Goal: Information Seeking & Learning: Learn about a topic

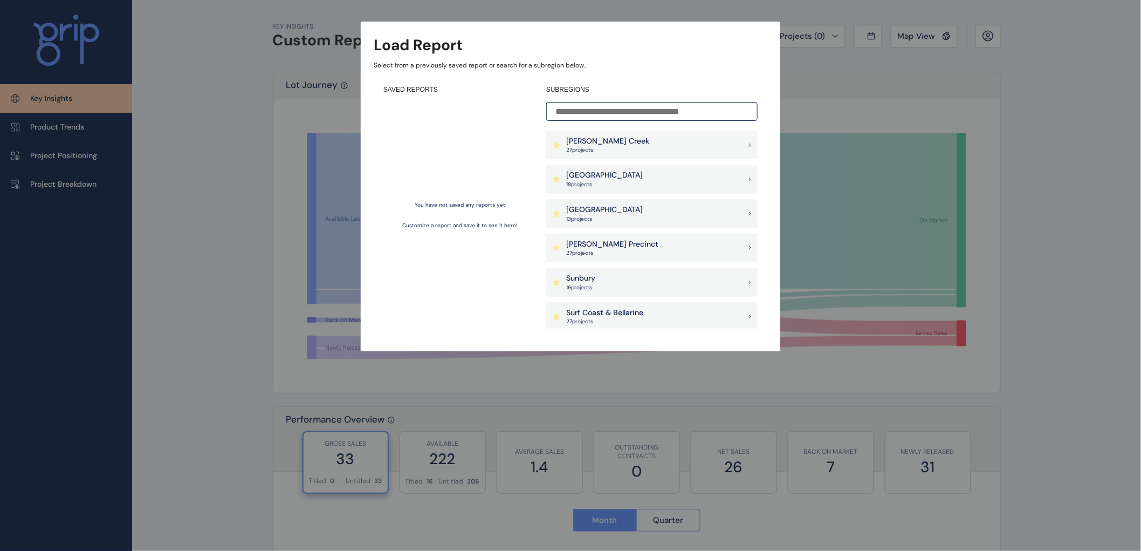
click at [623, 277] on div "Sunbury 16 project s" at bounding box center [651, 282] width 211 height 29
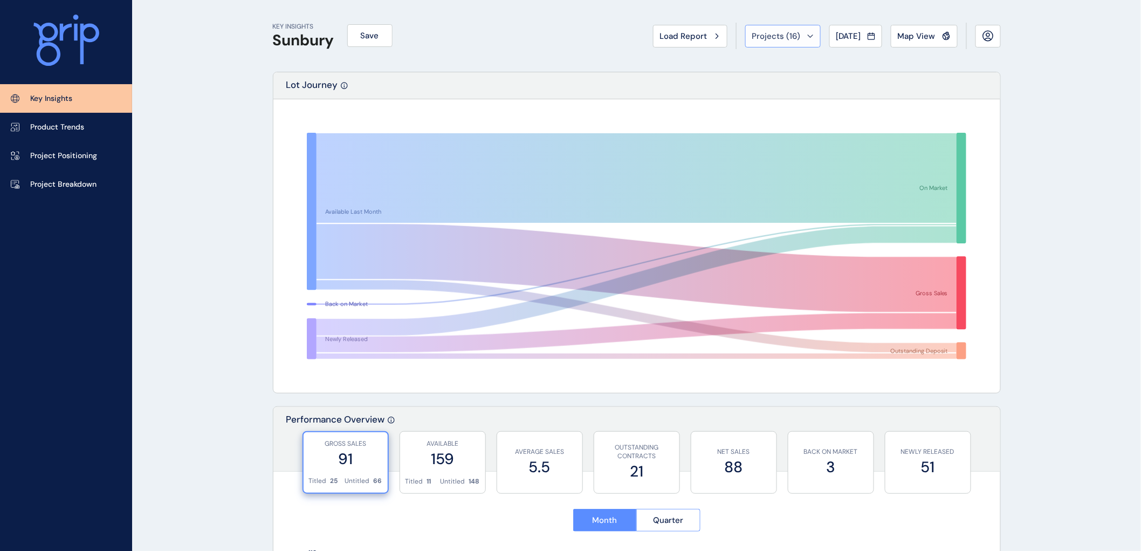
click at [807, 35] on icon at bounding box center [810, 36] width 6 height 3
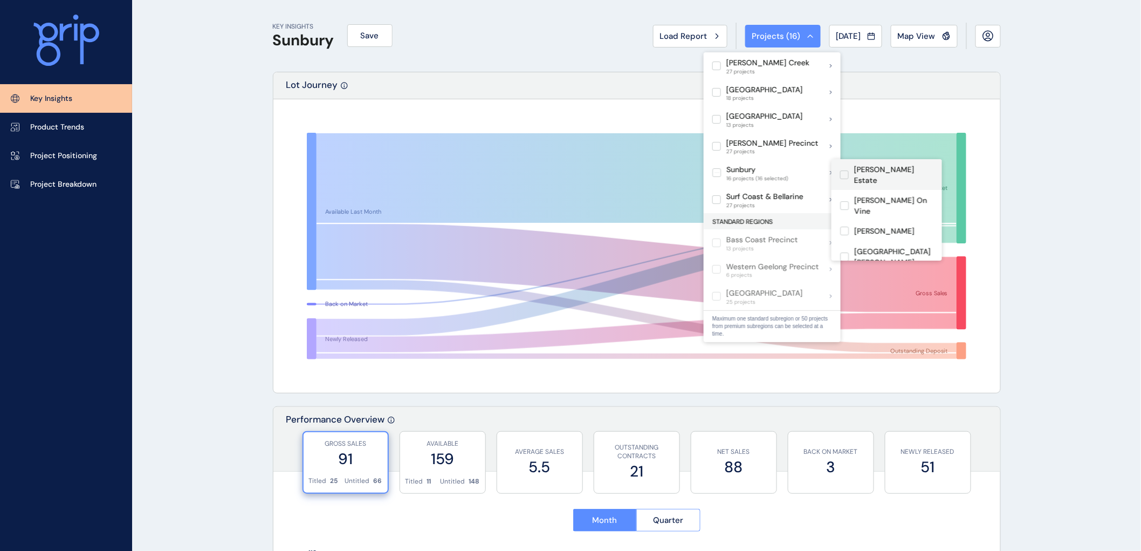
click at [844, 170] on label at bounding box center [844, 174] width 9 height 9
click at [847, 201] on label at bounding box center [844, 205] width 9 height 9
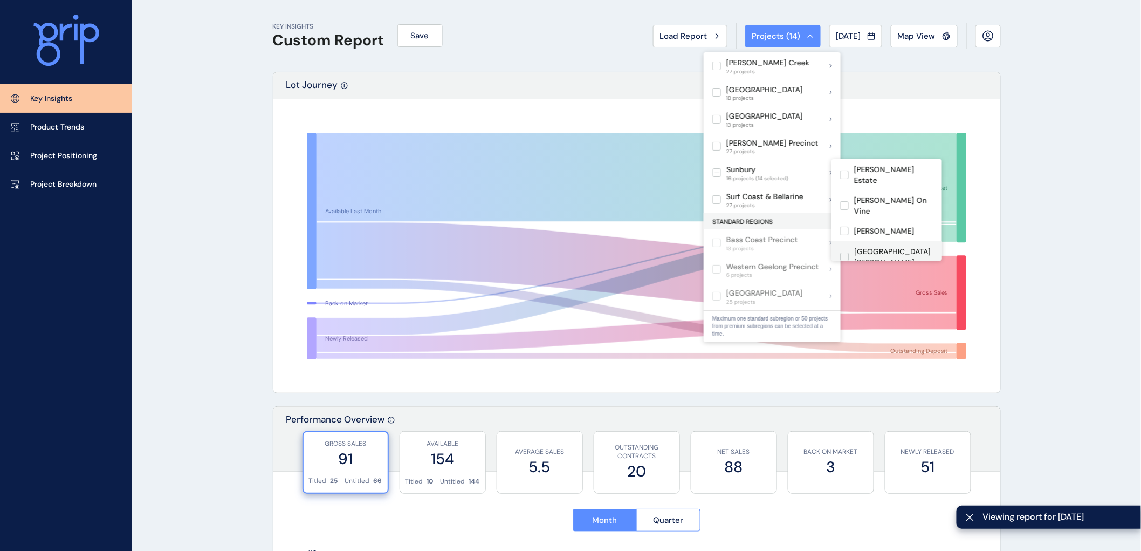
click at [845, 252] on label at bounding box center [844, 256] width 9 height 9
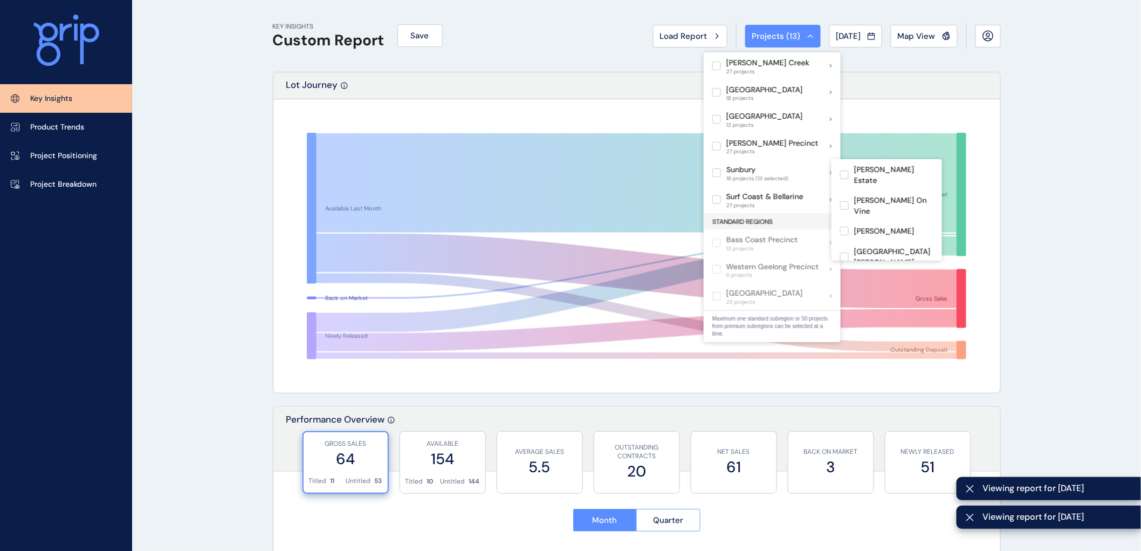
click at [844, 278] on label at bounding box center [844, 282] width 9 height 9
click at [843, 238] on label at bounding box center [844, 242] width 9 height 9
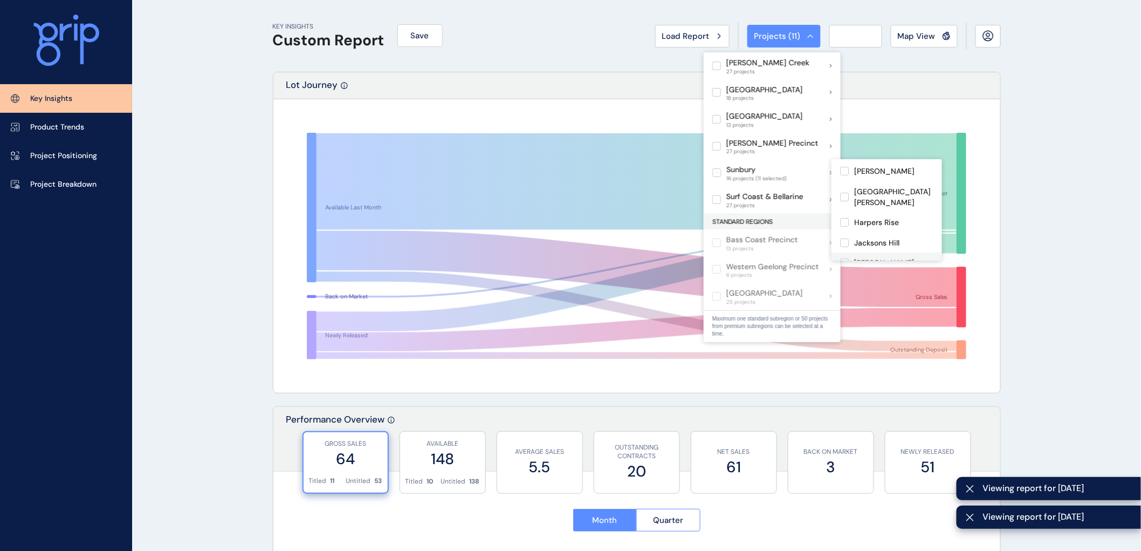
click at [844, 258] on label at bounding box center [844, 262] width 9 height 9
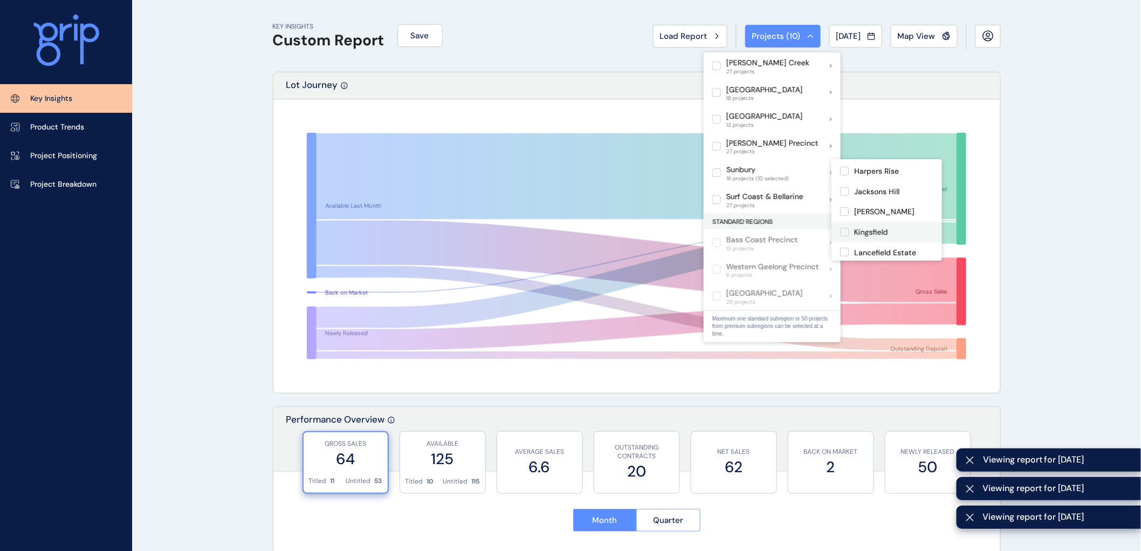
scroll to position [120, 0]
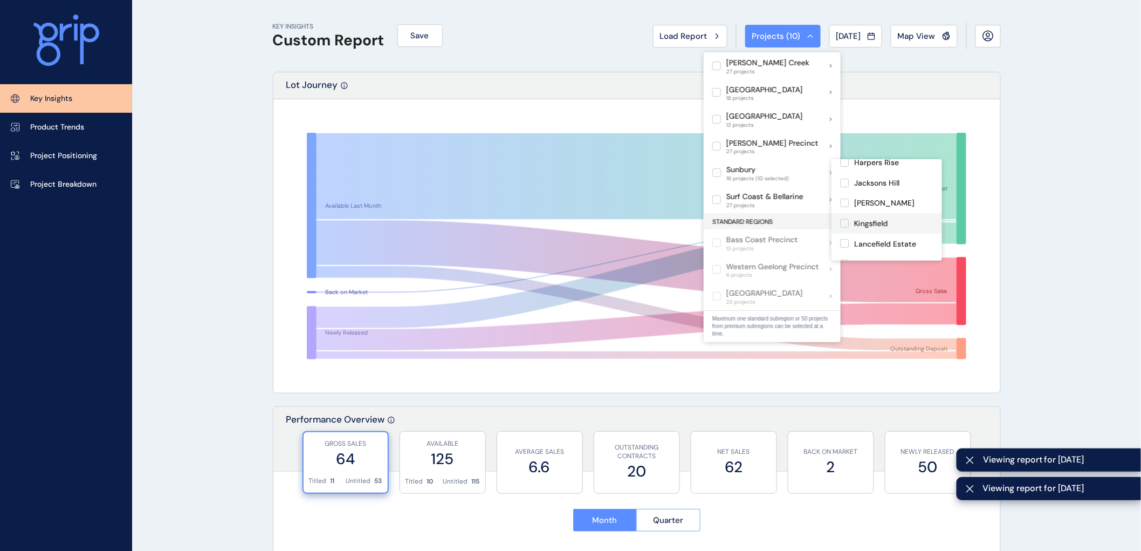
click at [845, 219] on label at bounding box center [844, 223] width 9 height 9
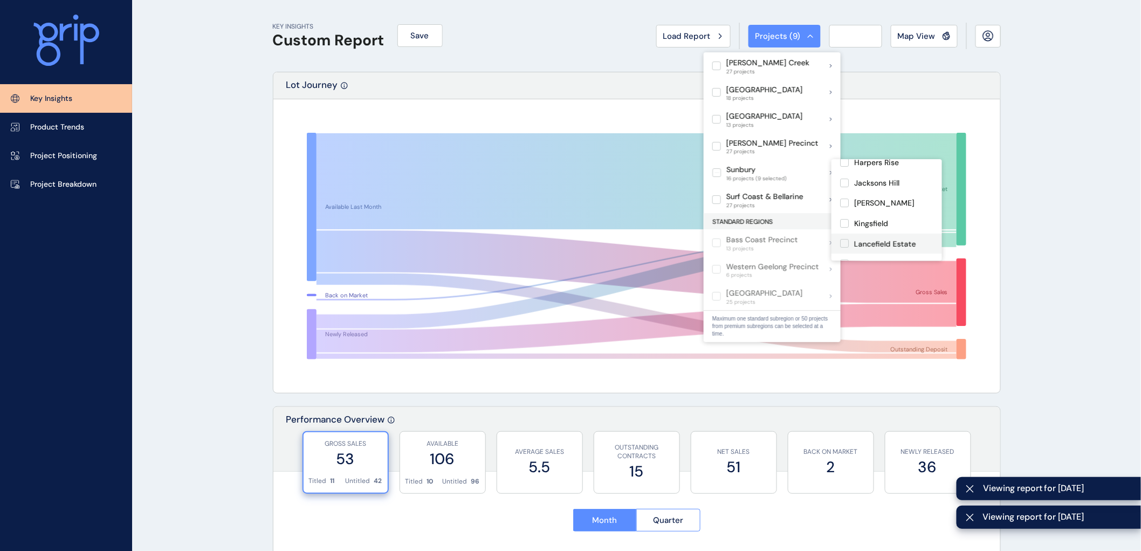
click at [845, 239] on label at bounding box center [844, 243] width 9 height 9
click at [845, 259] on label at bounding box center [844, 263] width 9 height 9
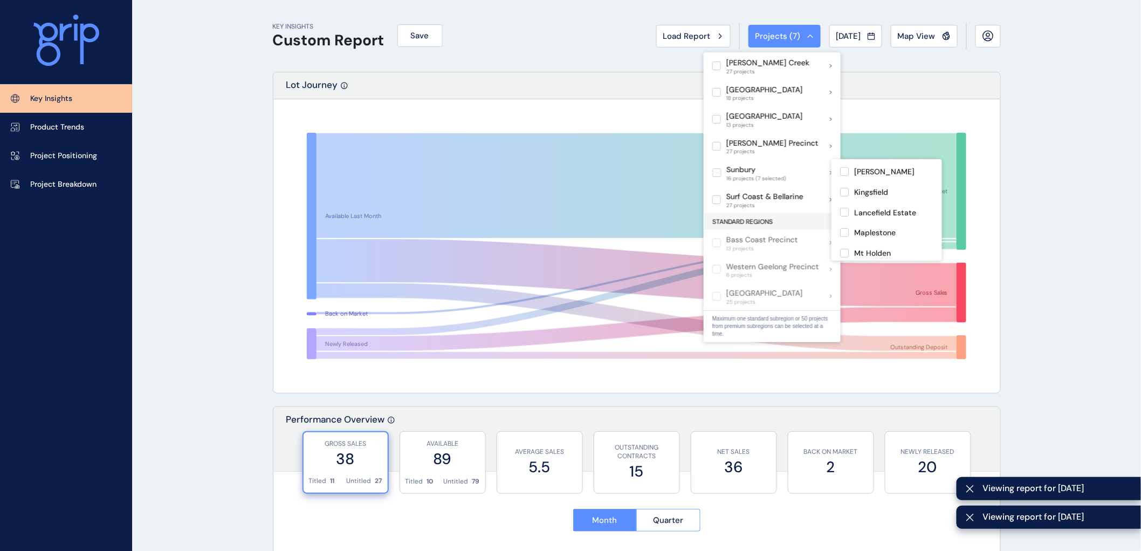
scroll to position [180, 0]
click at [845, 220] on label at bounding box center [844, 224] width 9 height 9
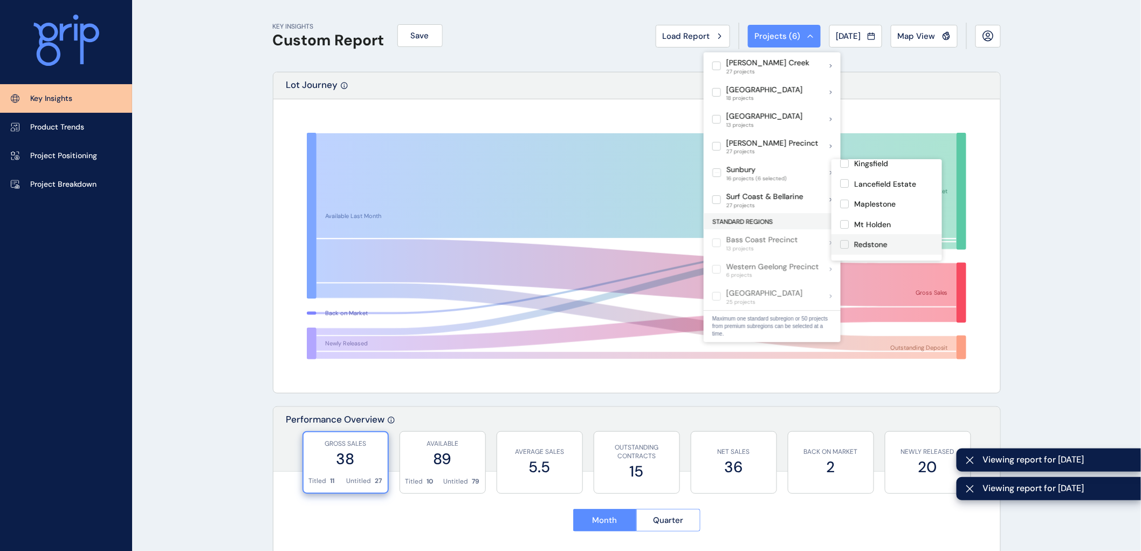
click at [849, 240] on label at bounding box center [844, 244] width 9 height 9
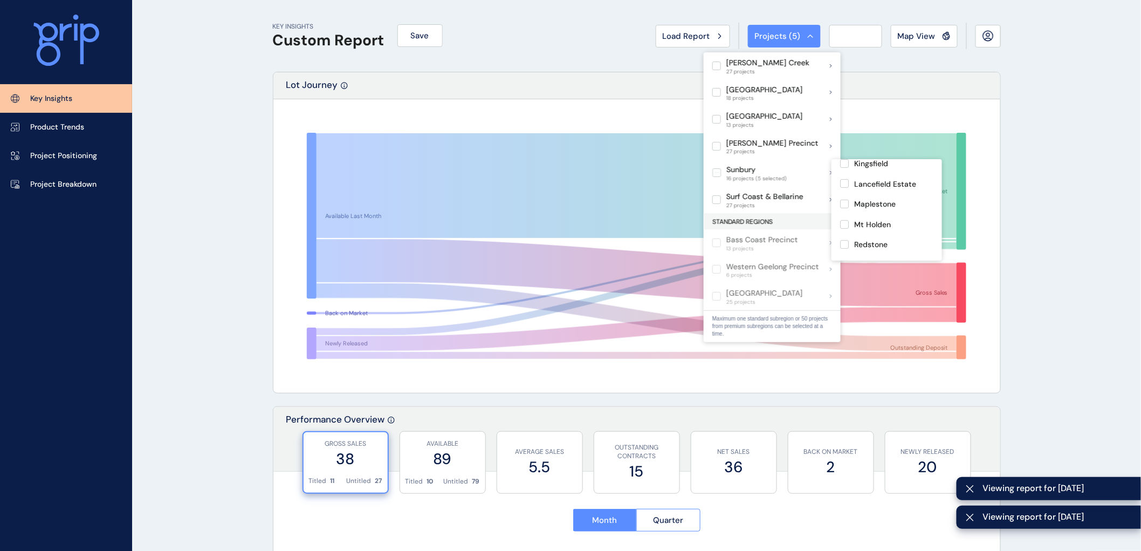
click at [846, 261] on label at bounding box center [844, 265] width 9 height 9
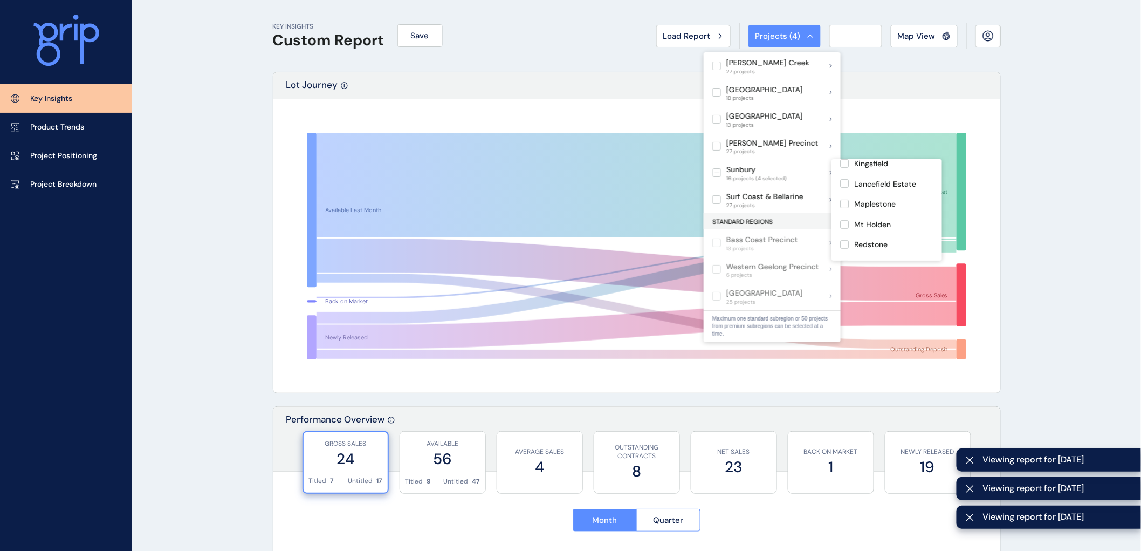
click at [845, 280] on label at bounding box center [844, 284] width 9 height 9
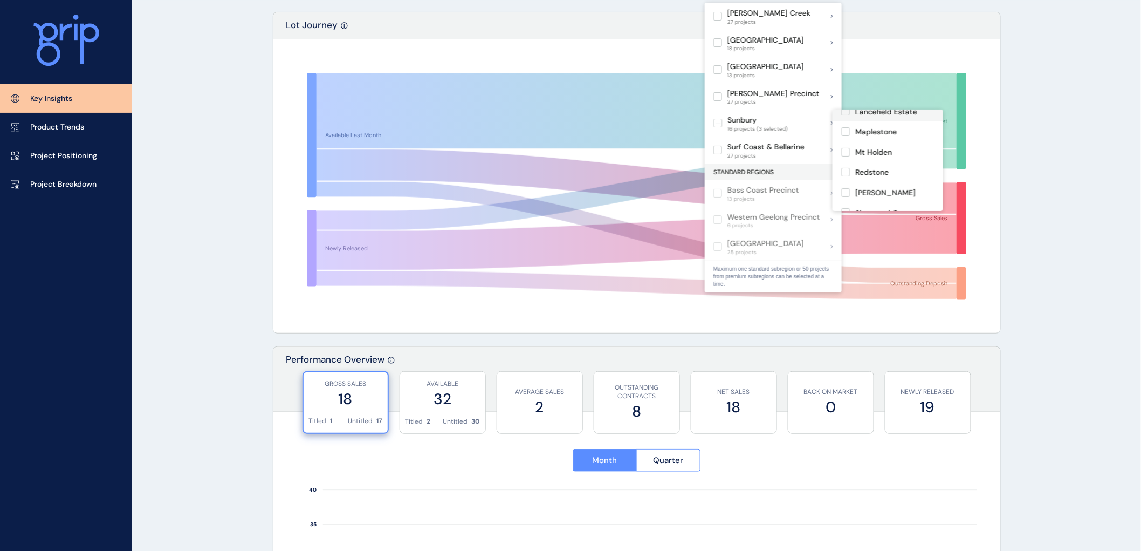
scroll to position [223, 0]
click at [845, 208] on label at bounding box center [845, 212] width 9 height 9
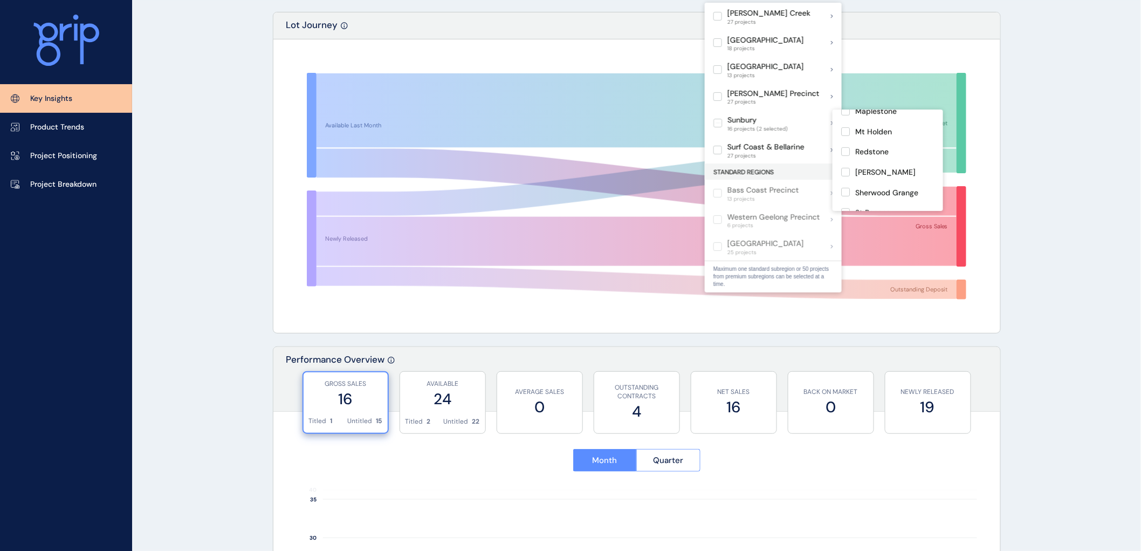
click at [848, 228] on label at bounding box center [845, 232] width 9 height 9
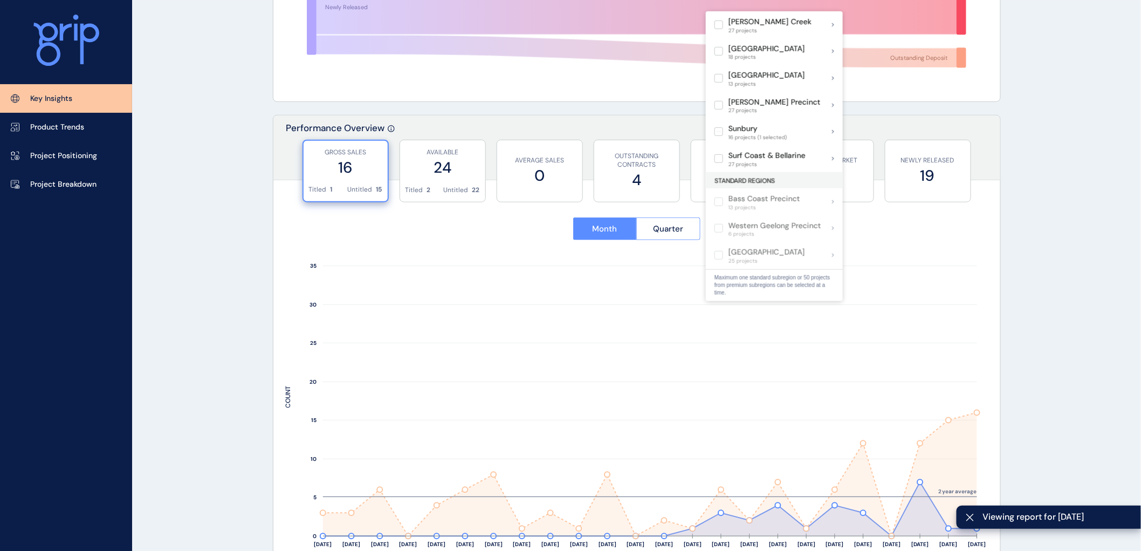
scroll to position [299, 0]
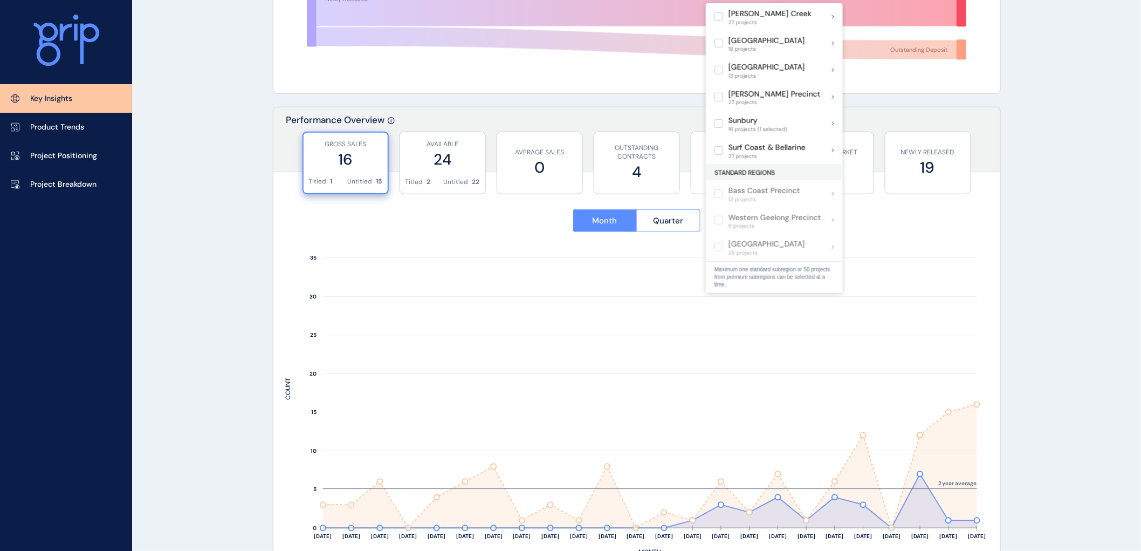
click at [964, 235] on div "Month Quarter" at bounding box center [636, 220] width 703 height 47
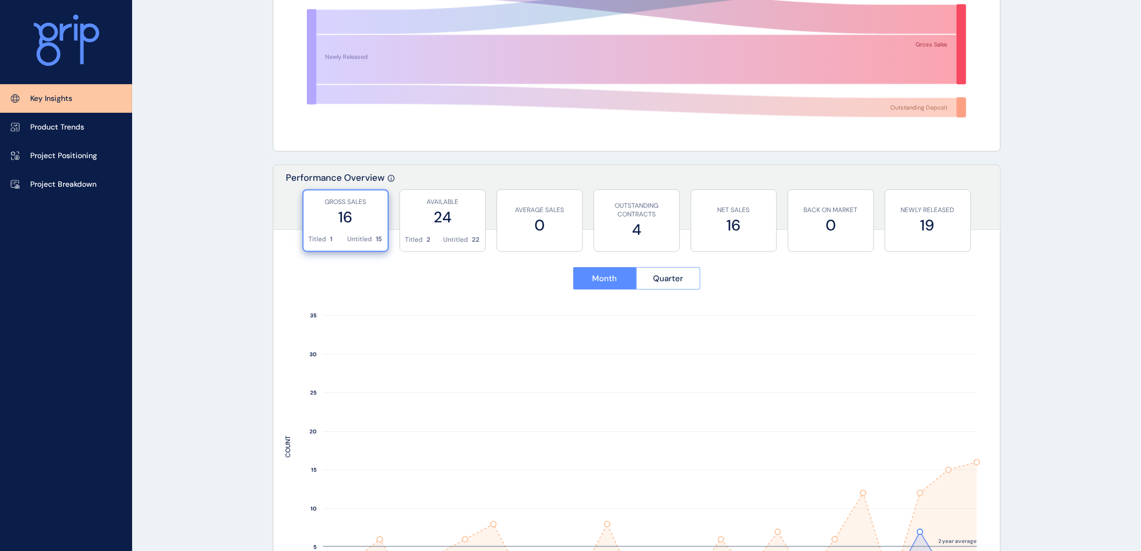
scroll to position [0, 0]
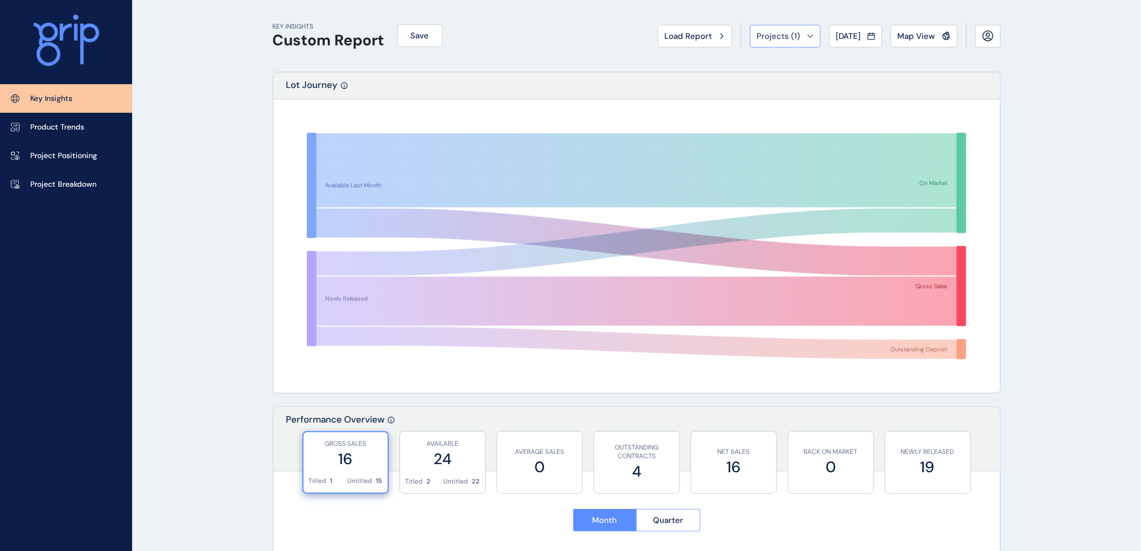
click at [807, 35] on icon at bounding box center [810, 36] width 6 height 3
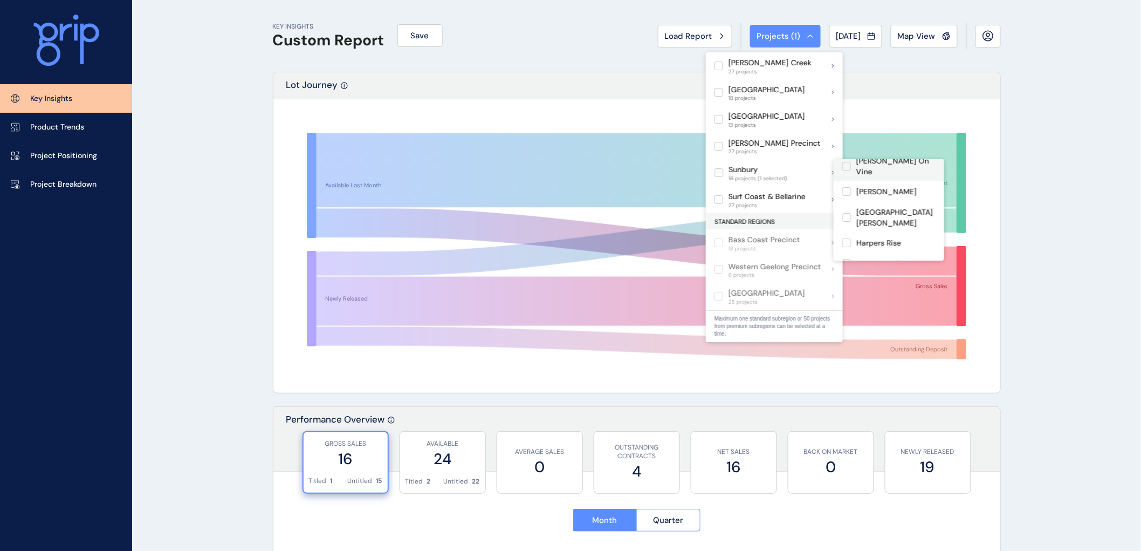
scroll to position [60, 0]
click at [848, 279] on label at bounding box center [846, 283] width 9 height 9
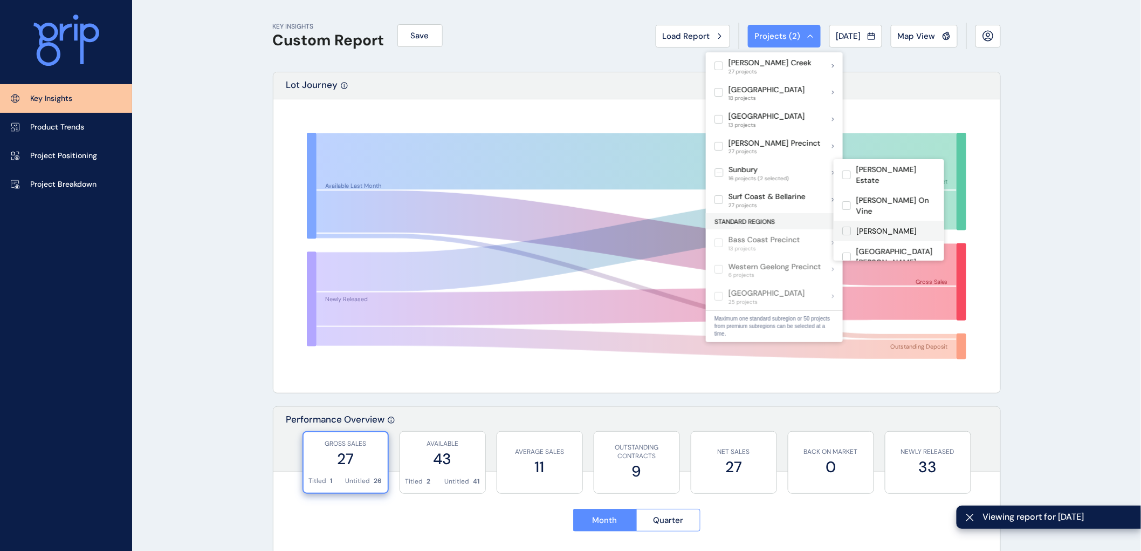
click at [845, 227] on label at bounding box center [846, 231] width 9 height 9
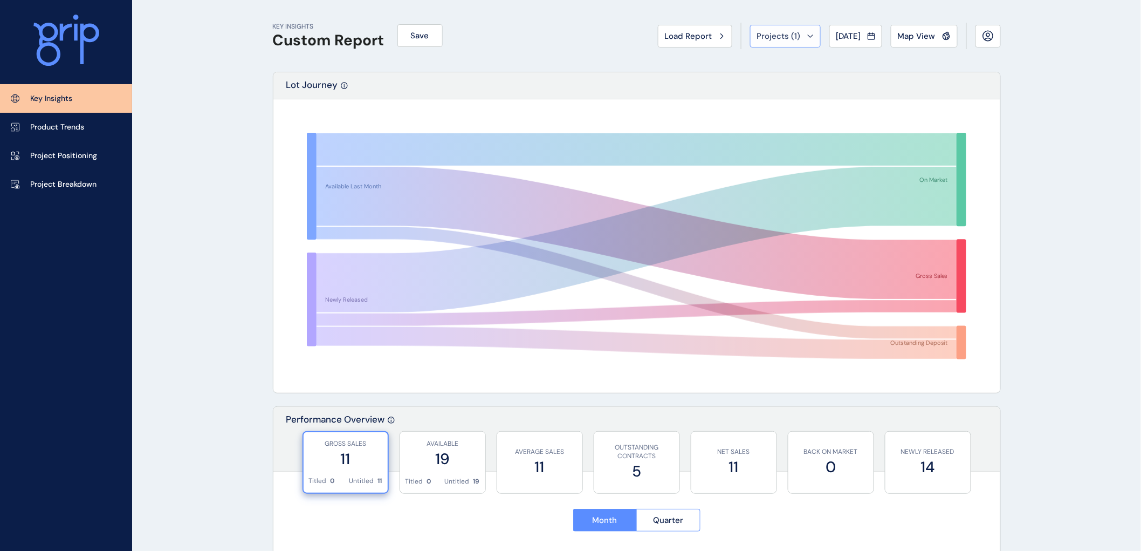
click at [808, 35] on icon at bounding box center [810, 36] width 5 height 2
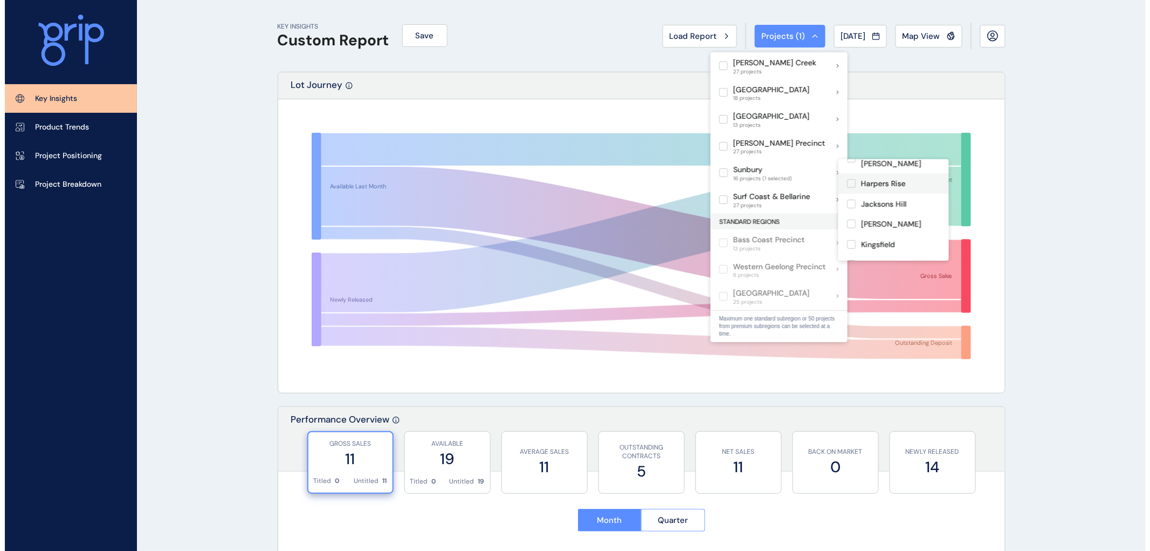
scroll to position [120, 0]
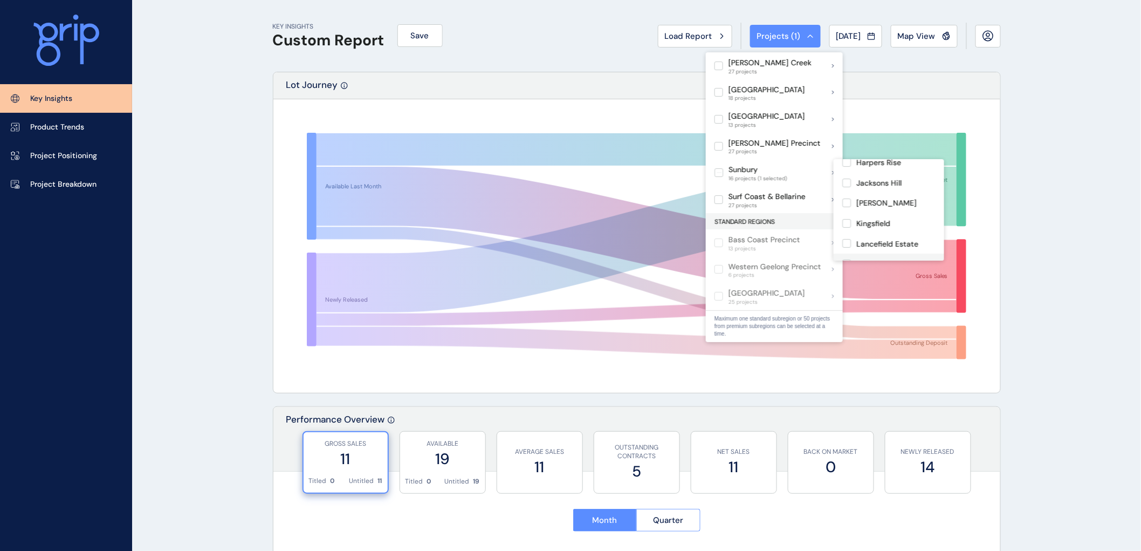
click at [846, 259] on label at bounding box center [846, 263] width 9 height 9
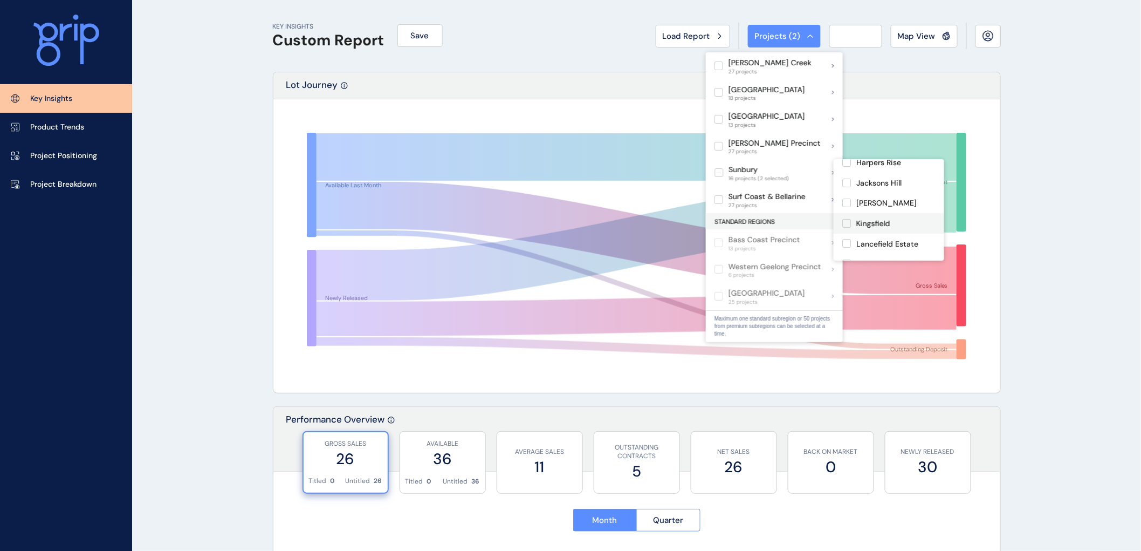
click at [846, 219] on label at bounding box center [846, 223] width 9 height 9
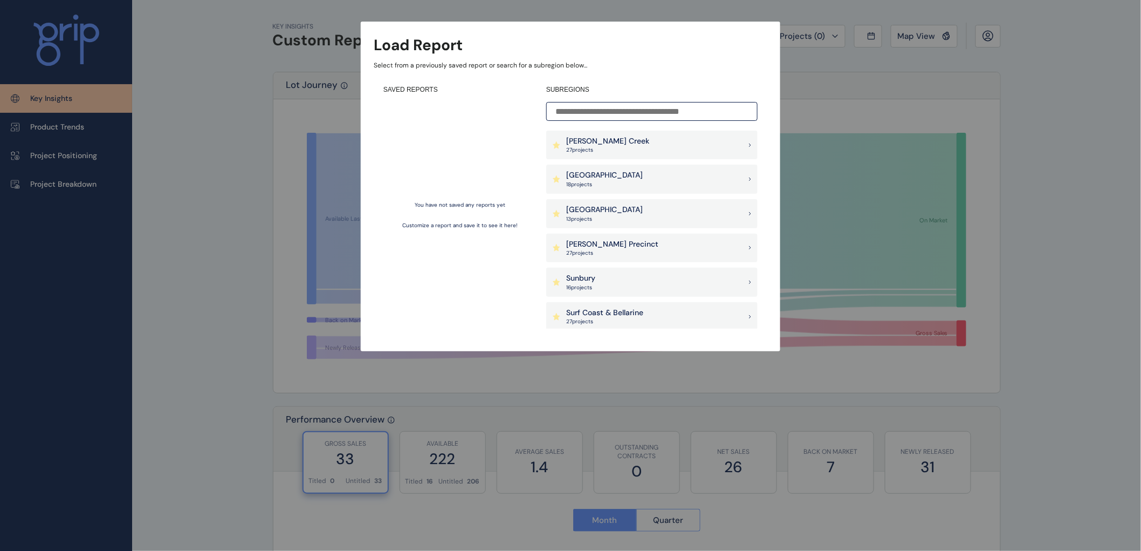
click at [581, 281] on p "Sunbury" at bounding box center [580, 278] width 29 height 11
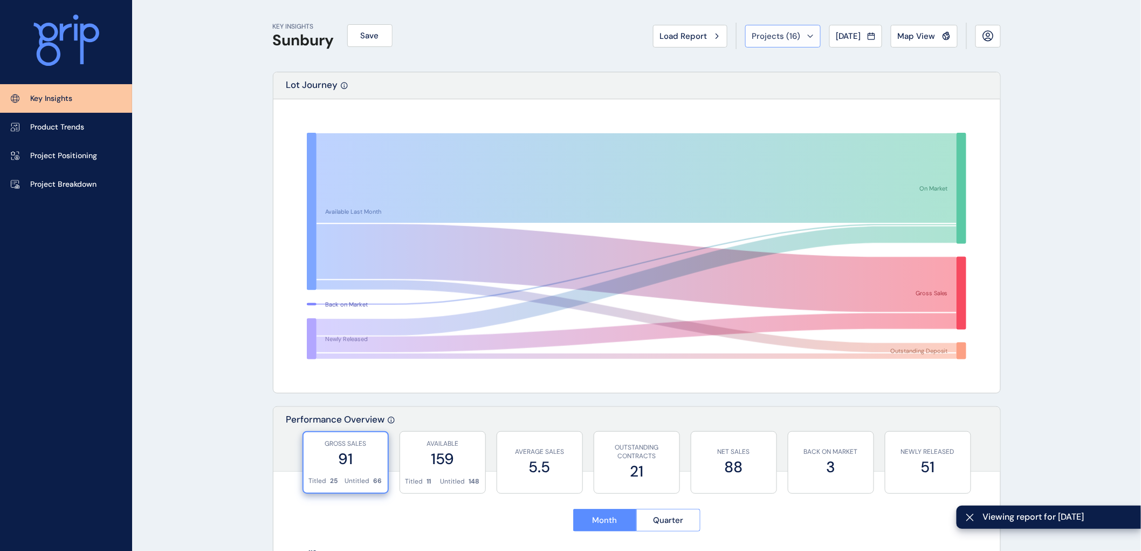
click at [807, 35] on icon at bounding box center [810, 36] width 6 height 3
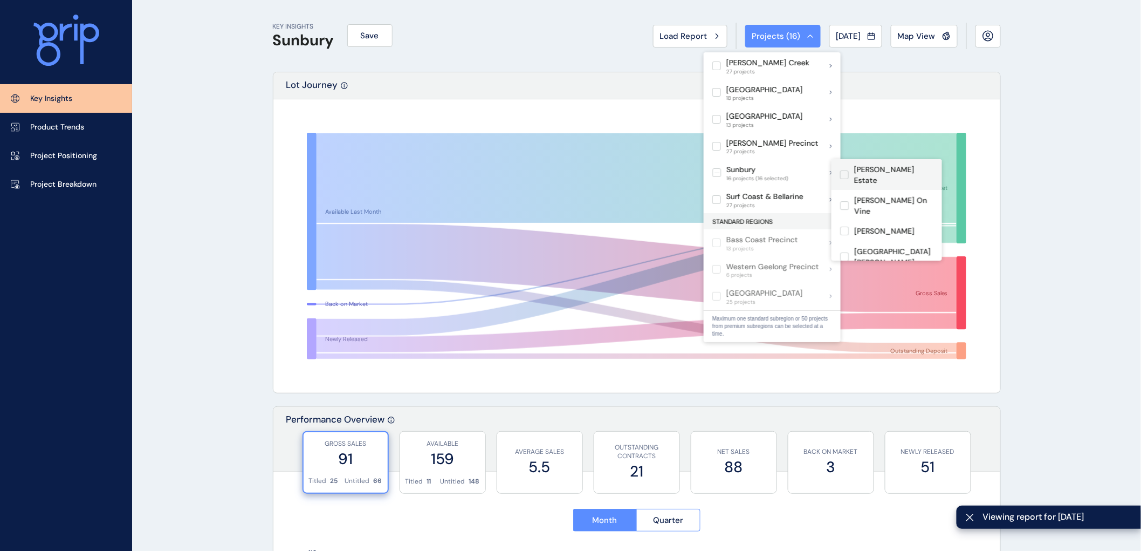
click at [841, 170] on label at bounding box center [844, 174] width 9 height 9
click at [845, 201] on label at bounding box center [844, 205] width 9 height 9
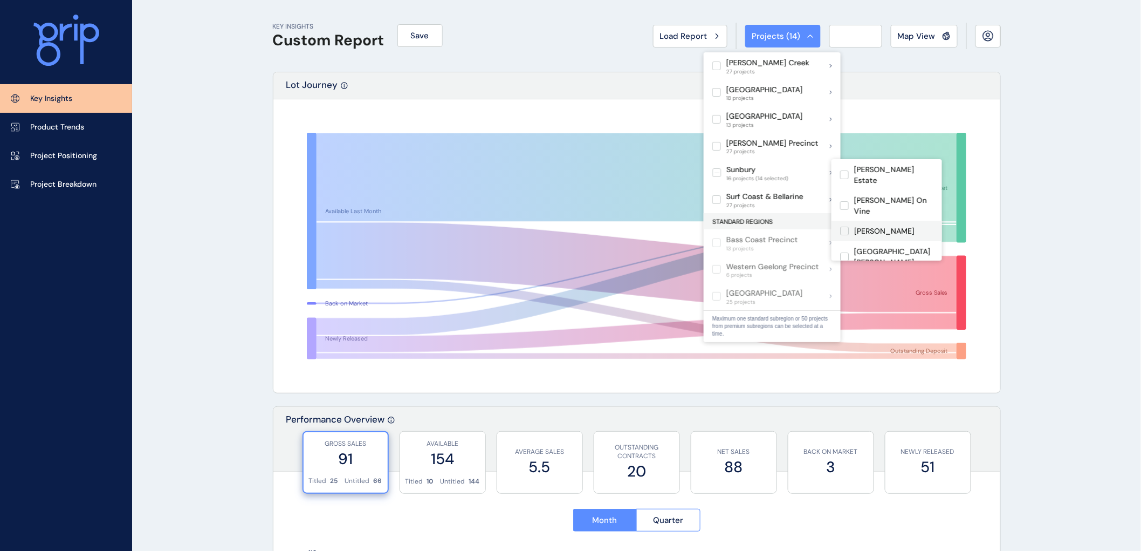
click at [845, 227] on label at bounding box center [844, 231] width 9 height 9
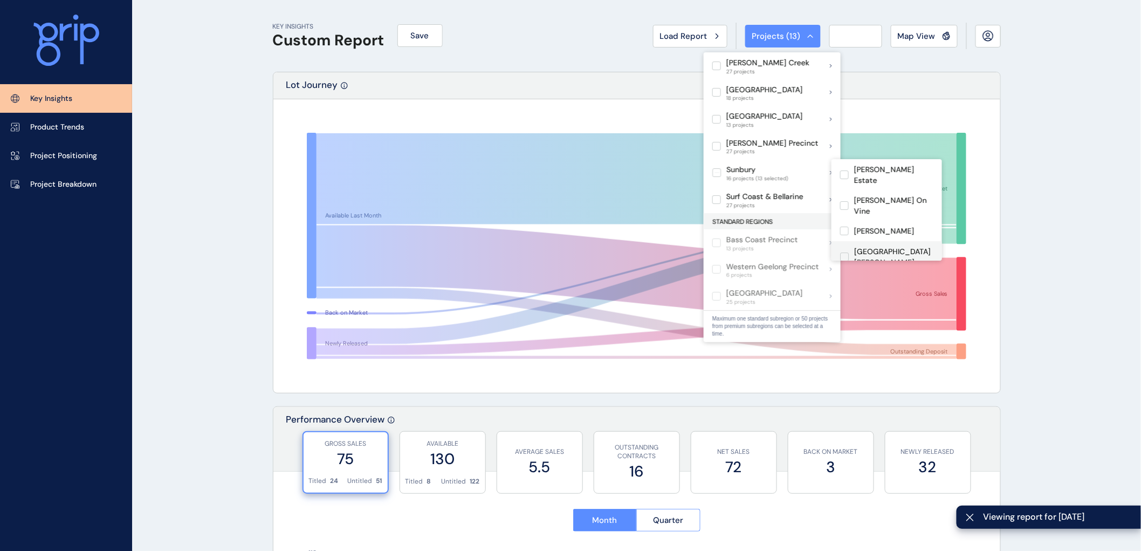
click at [844, 252] on label at bounding box center [844, 256] width 9 height 9
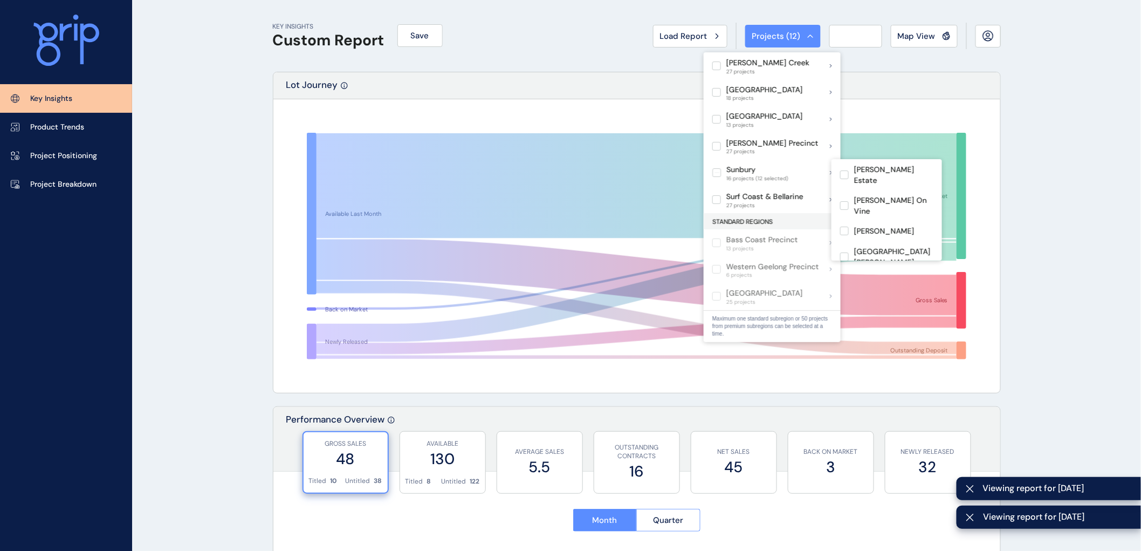
click at [846, 278] on label at bounding box center [844, 282] width 9 height 9
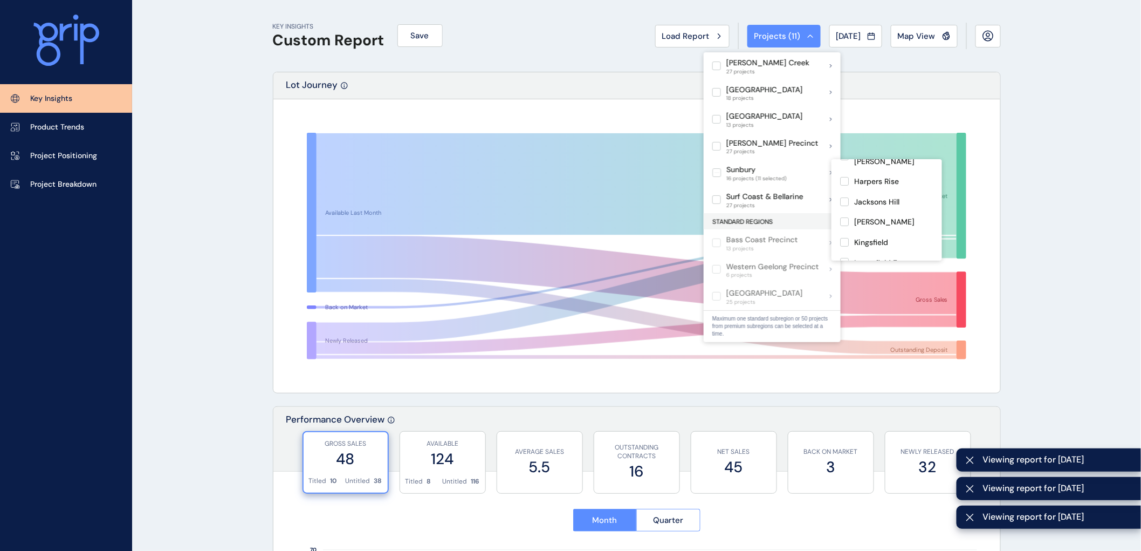
scroll to position [120, 0]
click at [847, 198] on label at bounding box center [844, 202] width 9 height 9
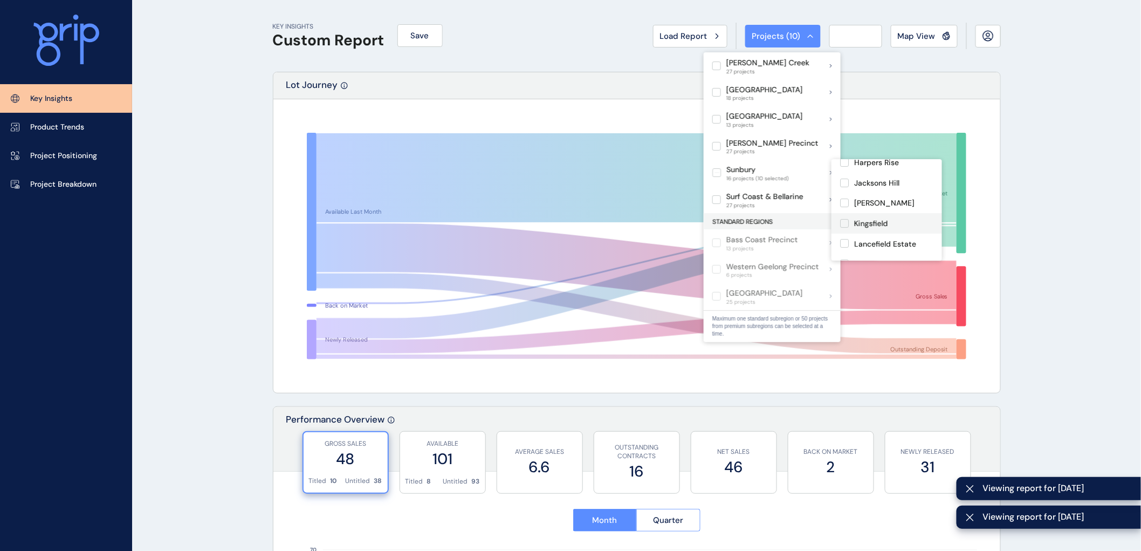
click at [845, 219] on label at bounding box center [844, 223] width 9 height 9
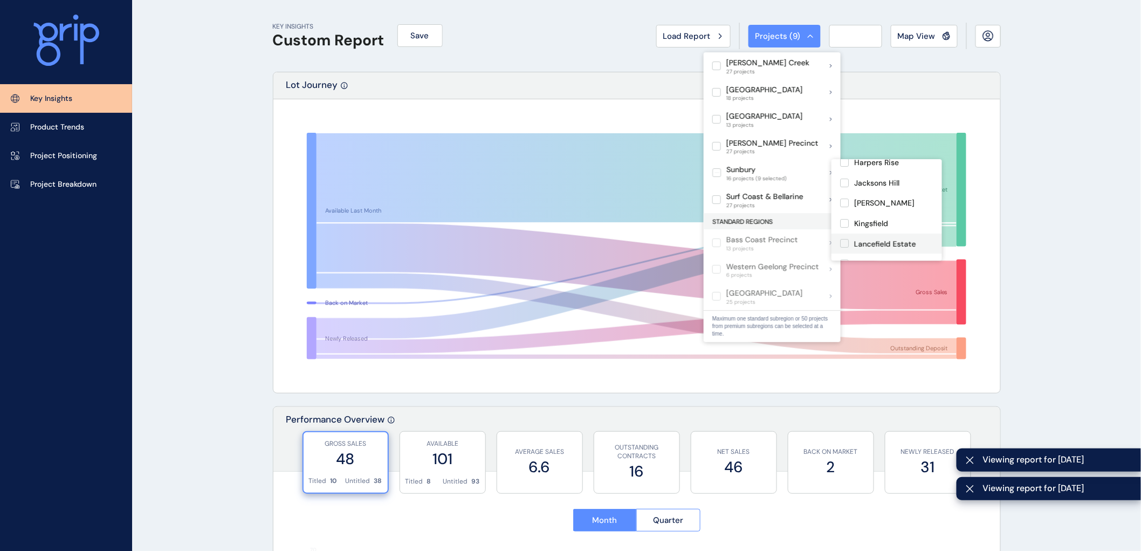
click at [847, 239] on label at bounding box center [844, 243] width 9 height 9
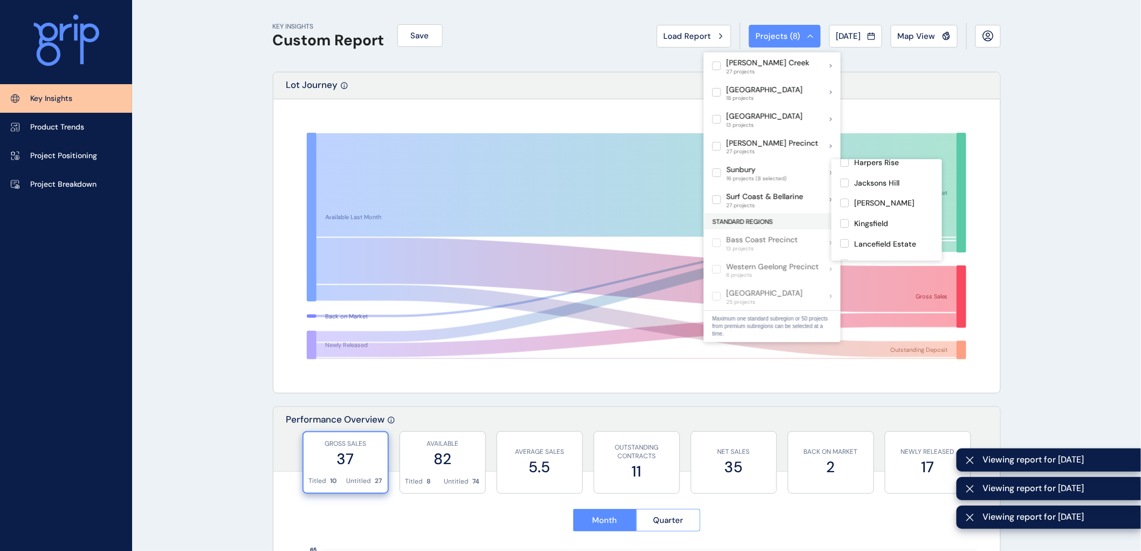
click at [845, 280] on label at bounding box center [844, 284] width 9 height 9
click at [842, 240] on label at bounding box center [844, 244] width 9 height 9
click at [844, 261] on label at bounding box center [844, 265] width 9 height 9
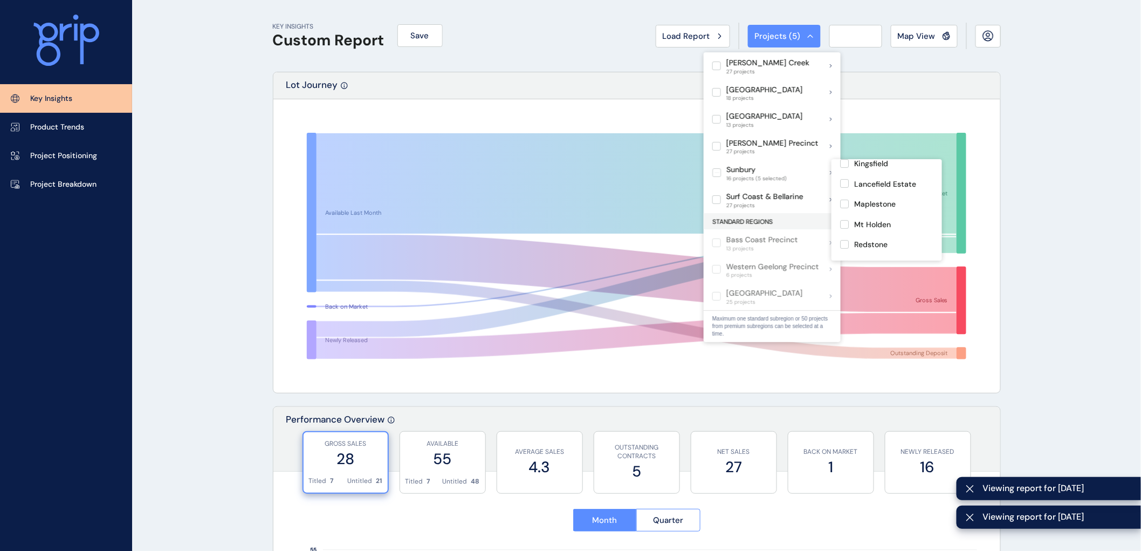
click at [846, 280] on label at bounding box center [844, 284] width 9 height 9
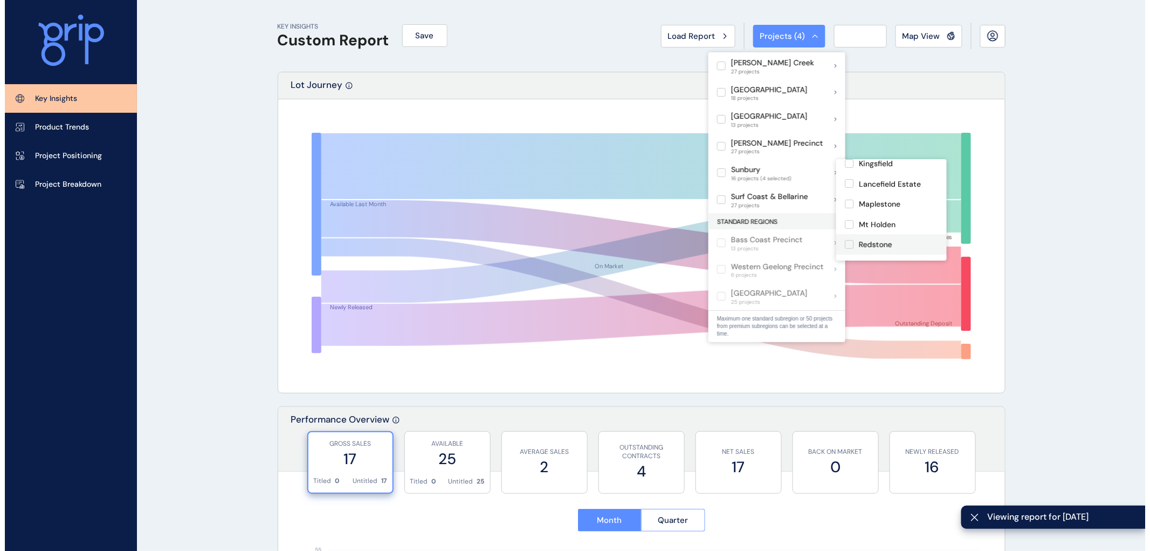
scroll to position [223, 0]
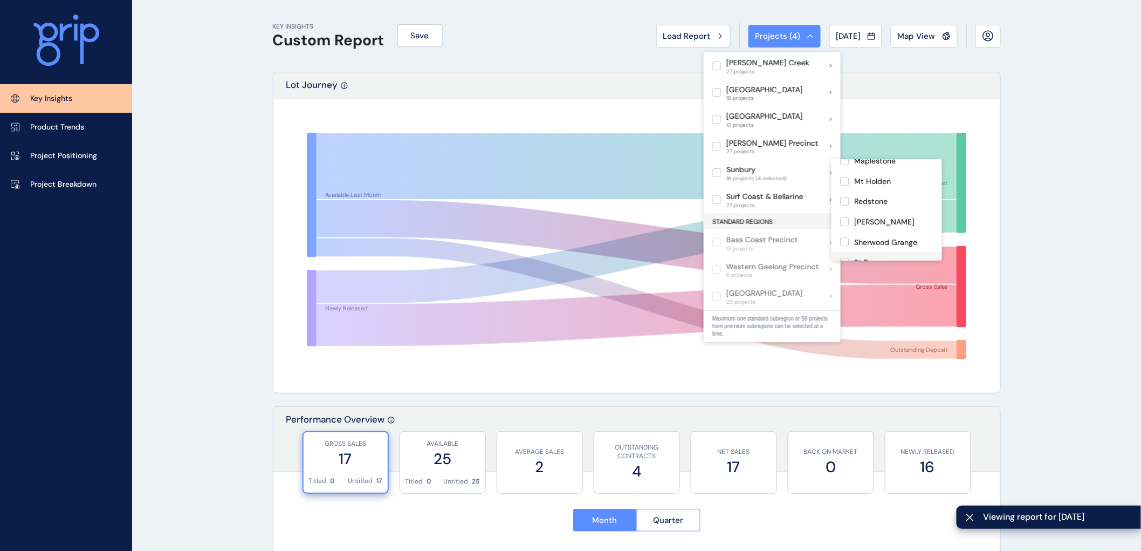
click at [845, 258] on label at bounding box center [844, 262] width 9 height 9
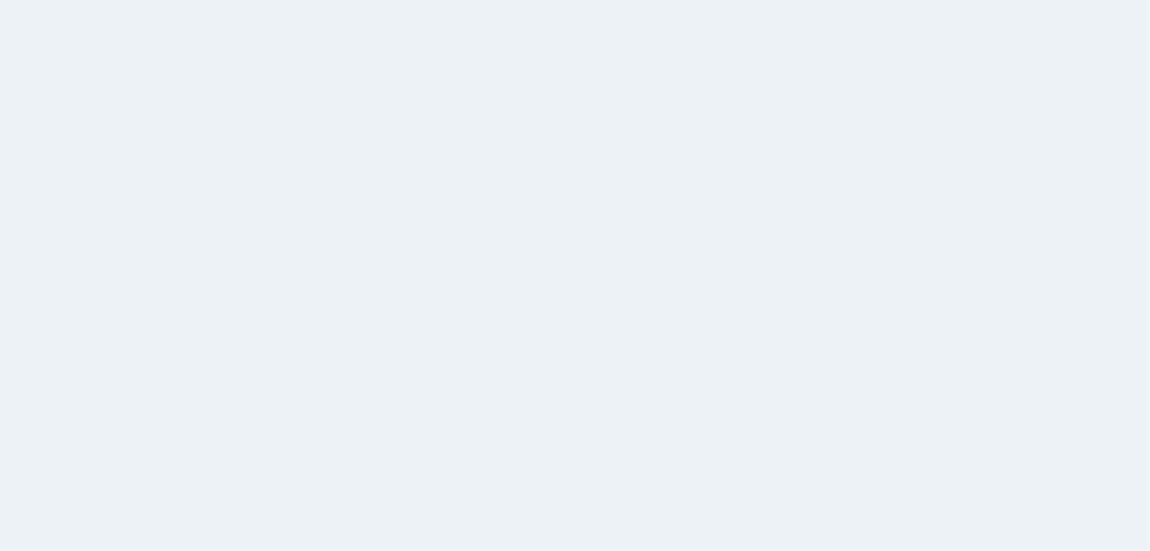
click at [844, 250] on html at bounding box center [575, 275] width 1150 height 551
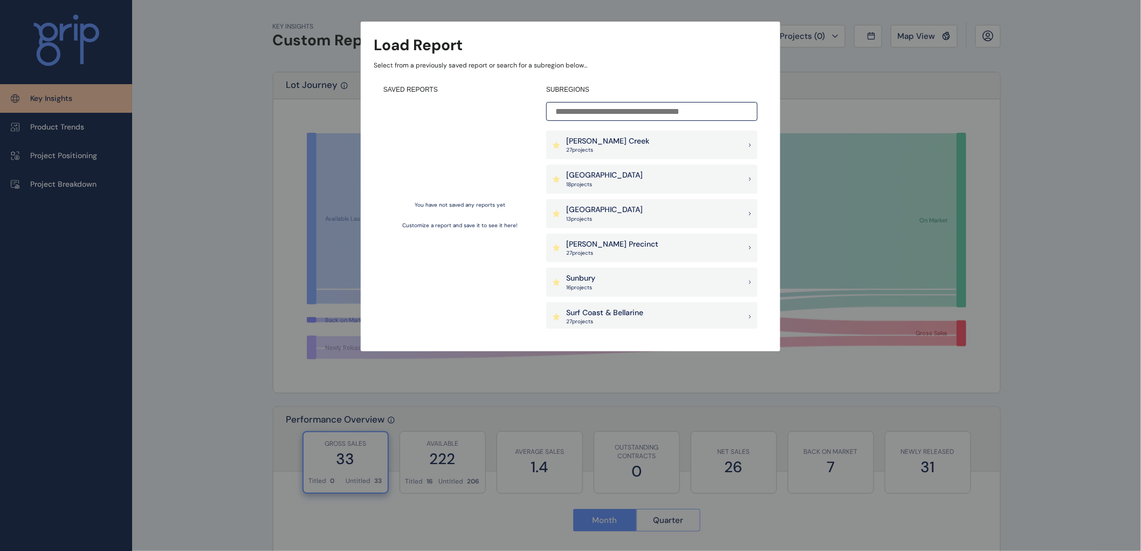
click at [588, 282] on p "Sunbury" at bounding box center [580, 278] width 29 height 11
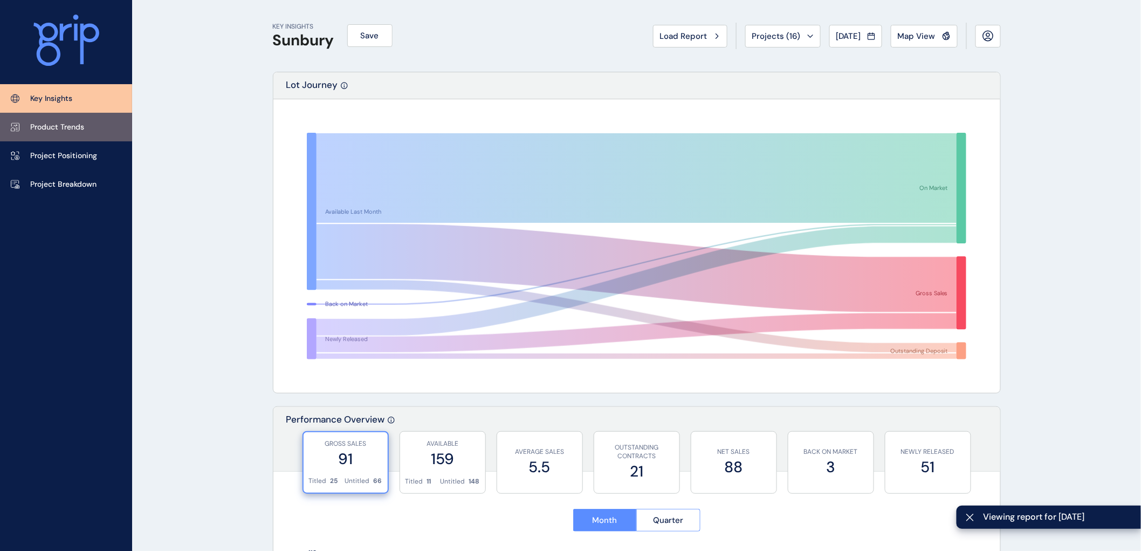
click at [59, 127] on p "Product Trends" at bounding box center [57, 127] width 54 height 11
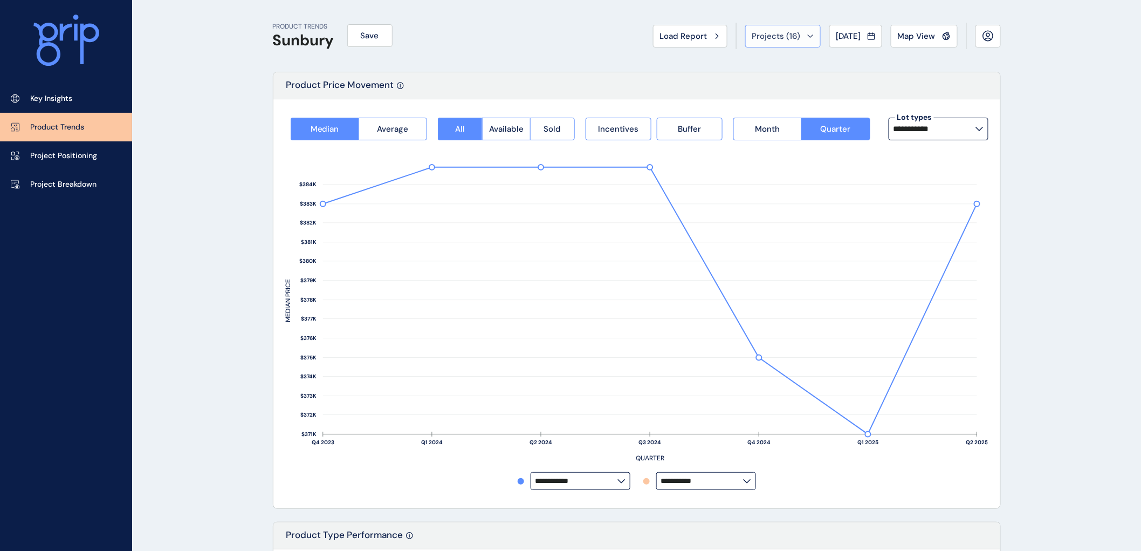
click at [768, 33] on span "Projects ( 16 )" at bounding box center [776, 36] width 49 height 11
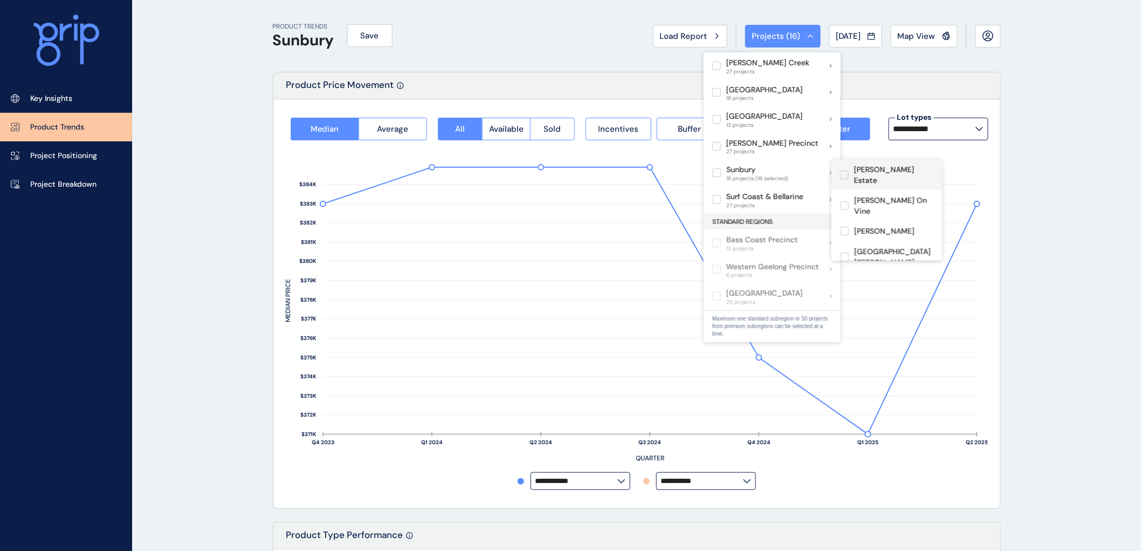
click at [844, 170] on label at bounding box center [844, 174] width 9 height 9
click at [844, 201] on label at bounding box center [844, 205] width 9 height 9
click at [845, 227] on label at bounding box center [844, 231] width 9 height 9
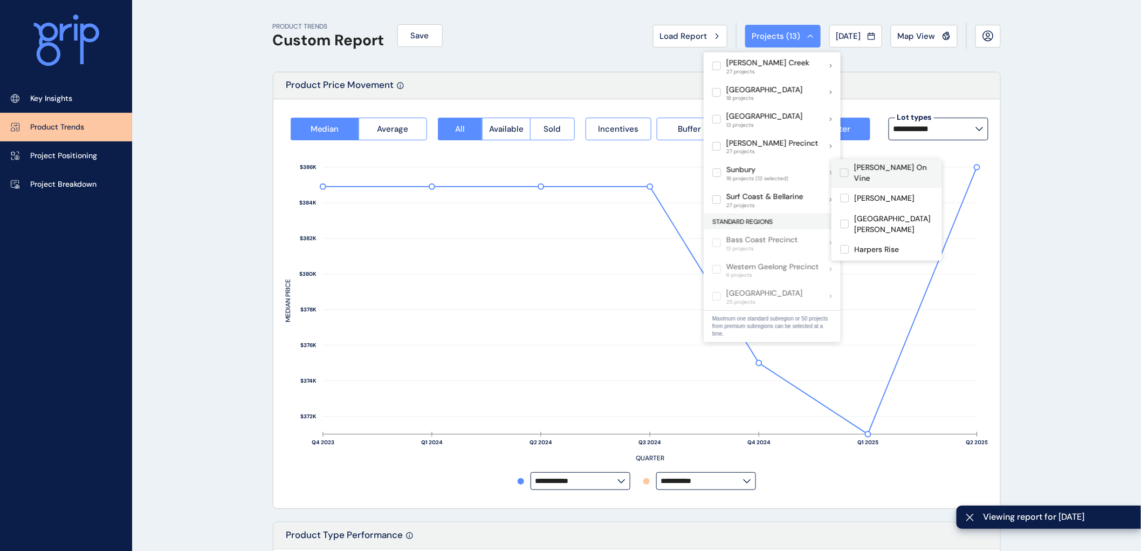
scroll to position [60, 0]
click at [845, 193] on label at bounding box center [844, 197] width 9 height 9
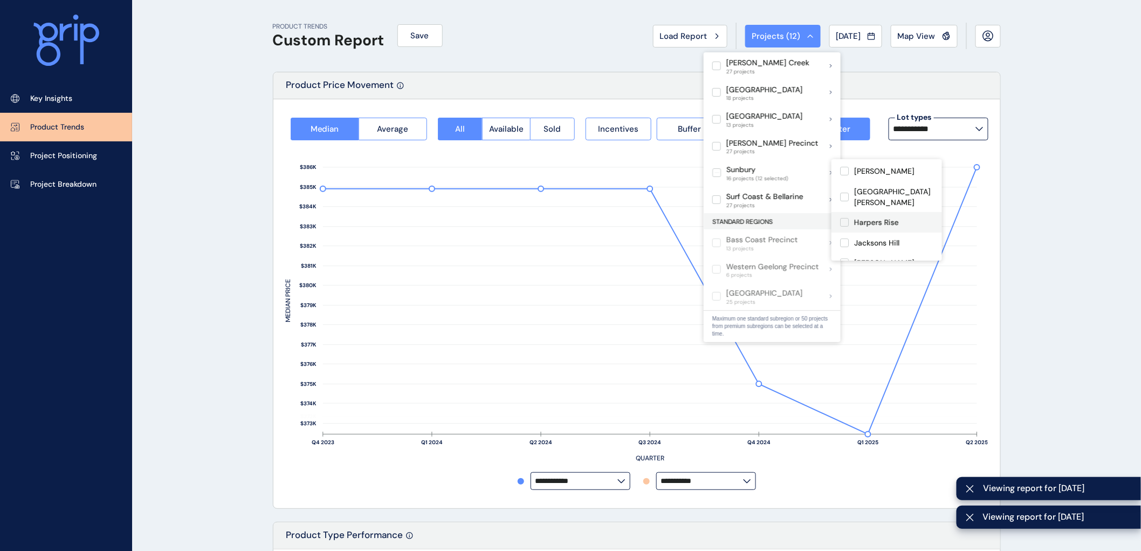
click at [845, 218] on label at bounding box center [844, 222] width 9 height 9
click at [844, 238] on label at bounding box center [844, 242] width 9 height 9
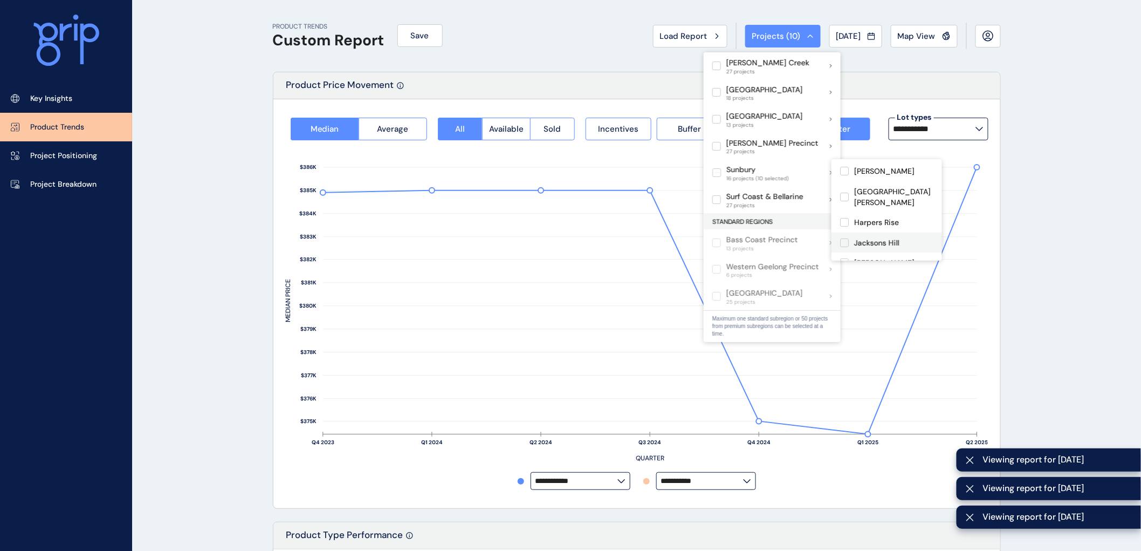
scroll to position [120, 0]
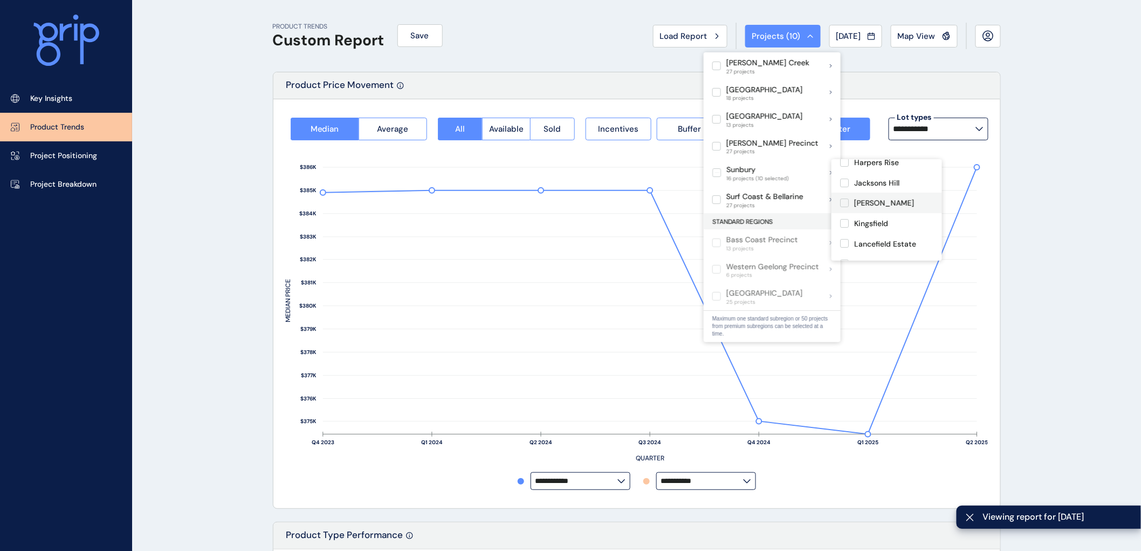
click at [845, 198] on label at bounding box center [844, 202] width 9 height 9
click at [845, 219] on label at bounding box center [844, 223] width 9 height 9
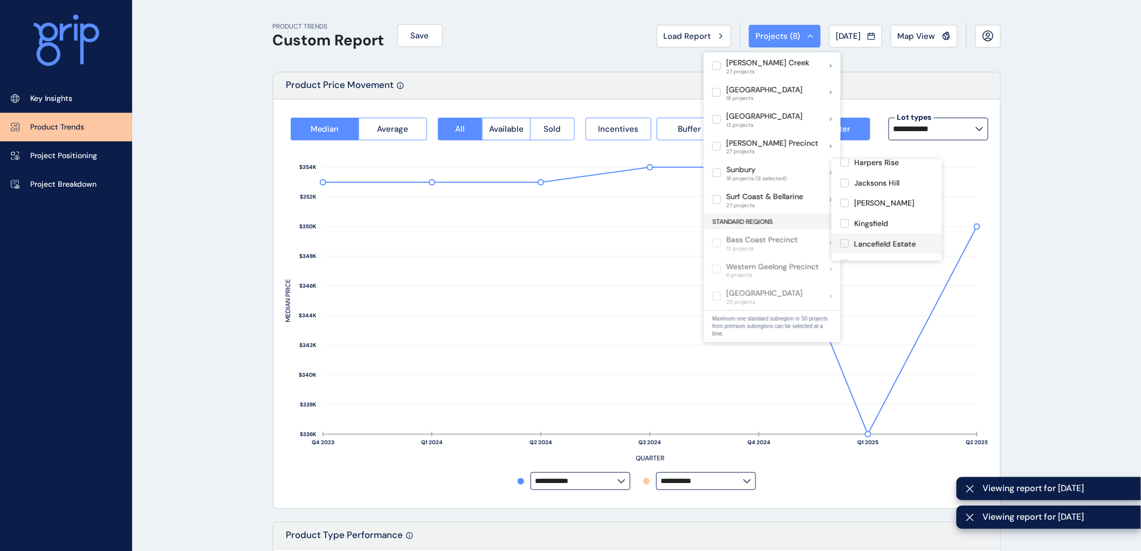
click at [843, 239] on label at bounding box center [844, 243] width 9 height 9
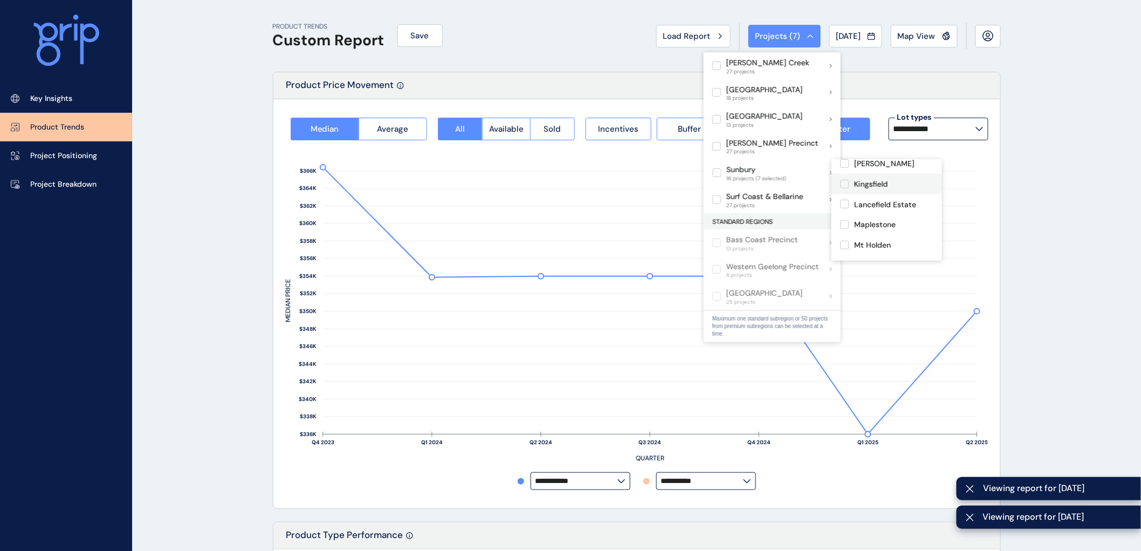
scroll to position [180, 0]
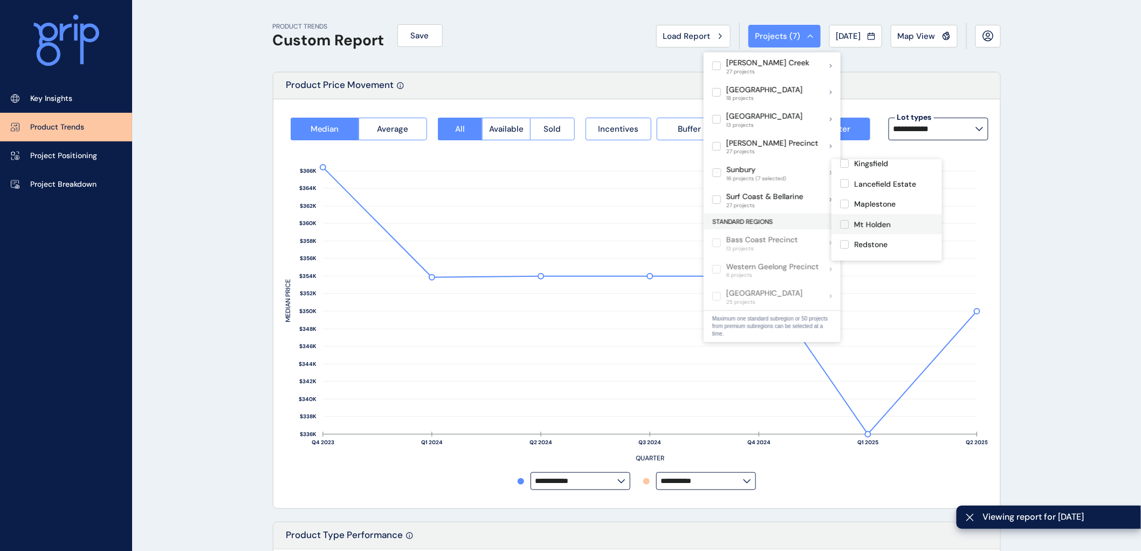
click at [845, 220] on label at bounding box center [844, 224] width 9 height 9
click at [843, 240] on label at bounding box center [844, 244] width 9 height 9
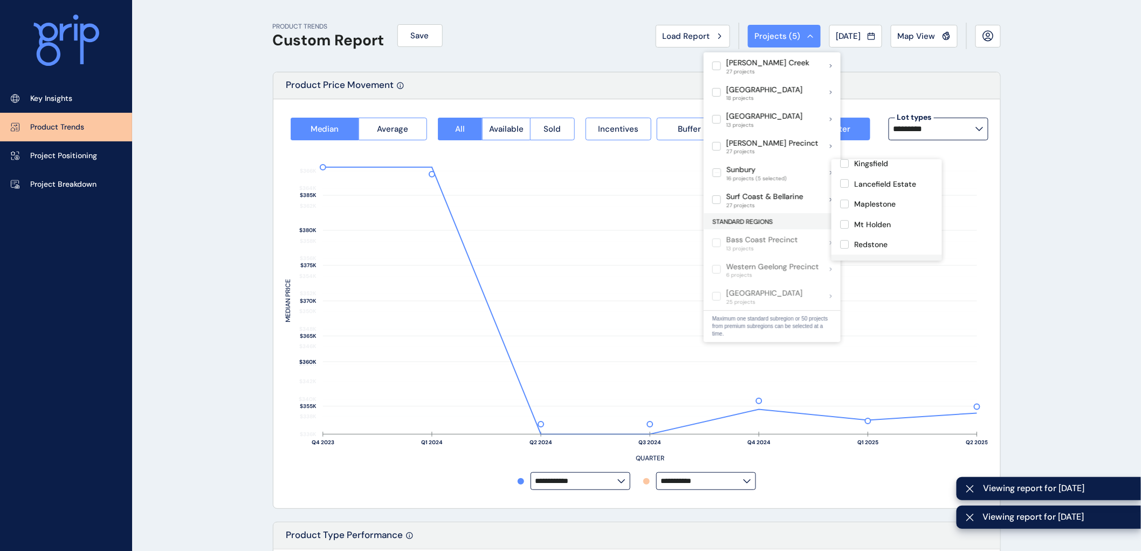
click at [843, 261] on label at bounding box center [844, 265] width 9 height 9
type input "**********"
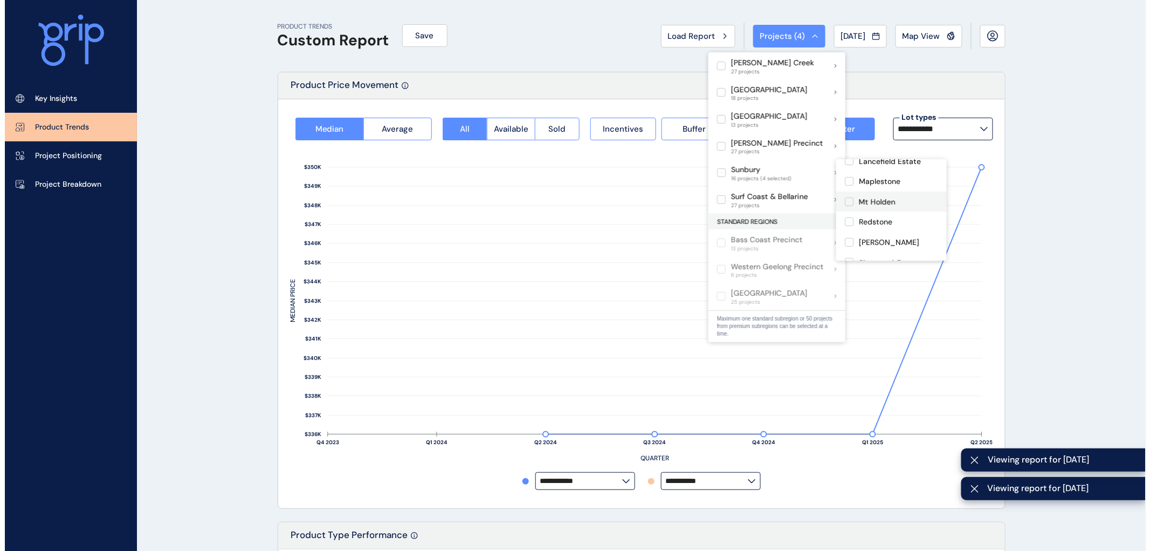
scroll to position [223, 0]
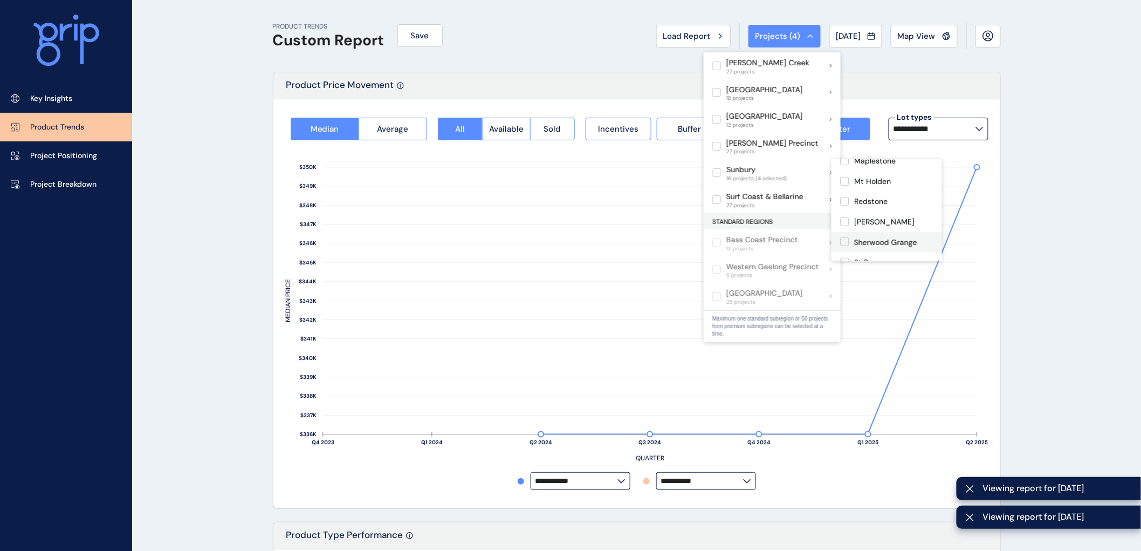
click at [842, 237] on label at bounding box center [844, 241] width 9 height 9
click at [843, 258] on label at bounding box center [844, 262] width 9 height 9
click at [845, 278] on label at bounding box center [844, 282] width 9 height 9
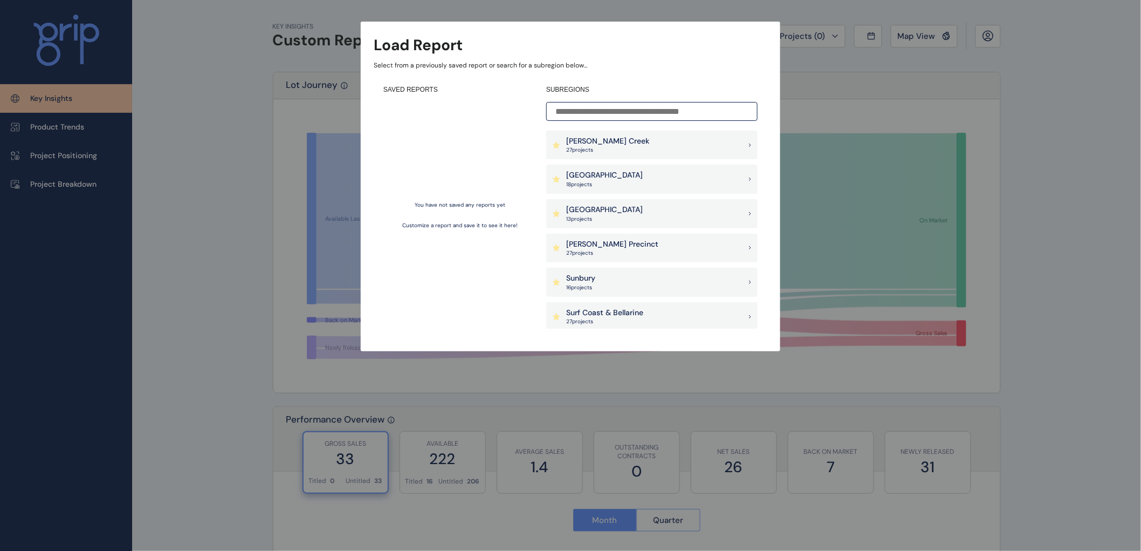
click at [593, 278] on p "Sunbury" at bounding box center [580, 278] width 29 height 11
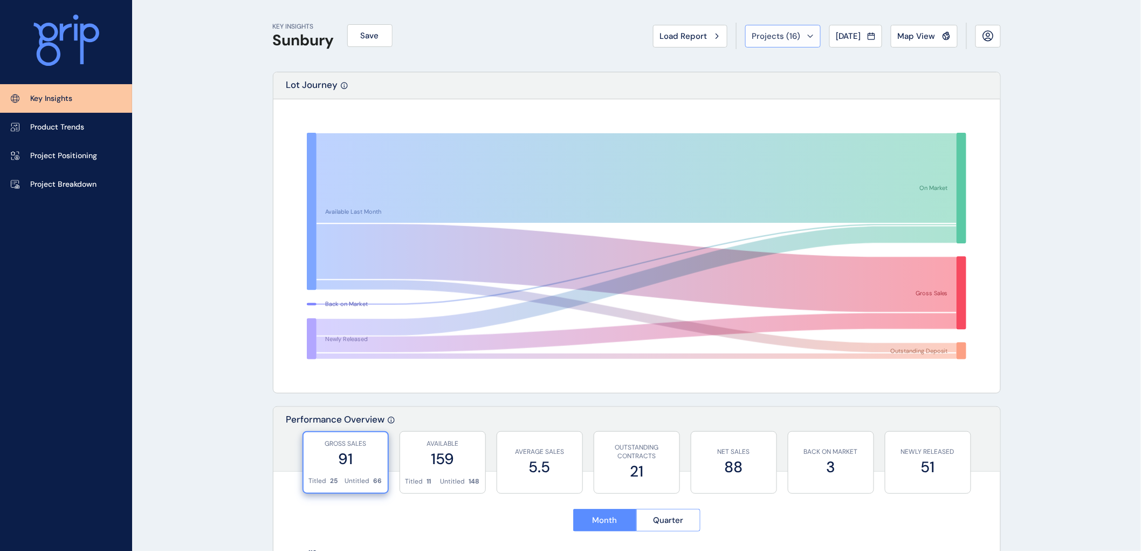
click at [807, 35] on icon at bounding box center [810, 36] width 6 height 3
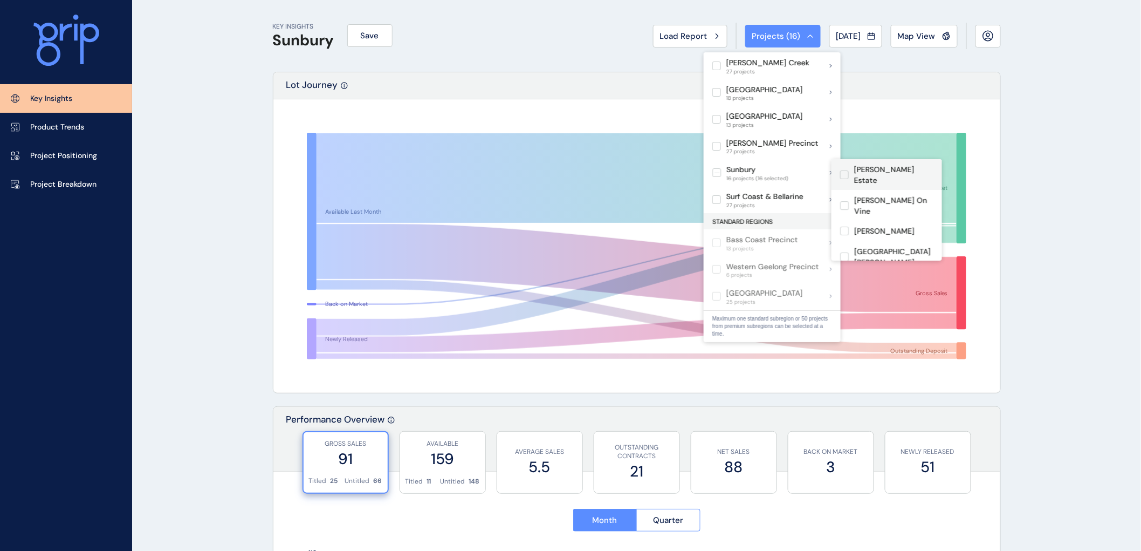
click at [847, 170] on label at bounding box center [844, 174] width 9 height 9
click at [845, 201] on label at bounding box center [844, 205] width 9 height 9
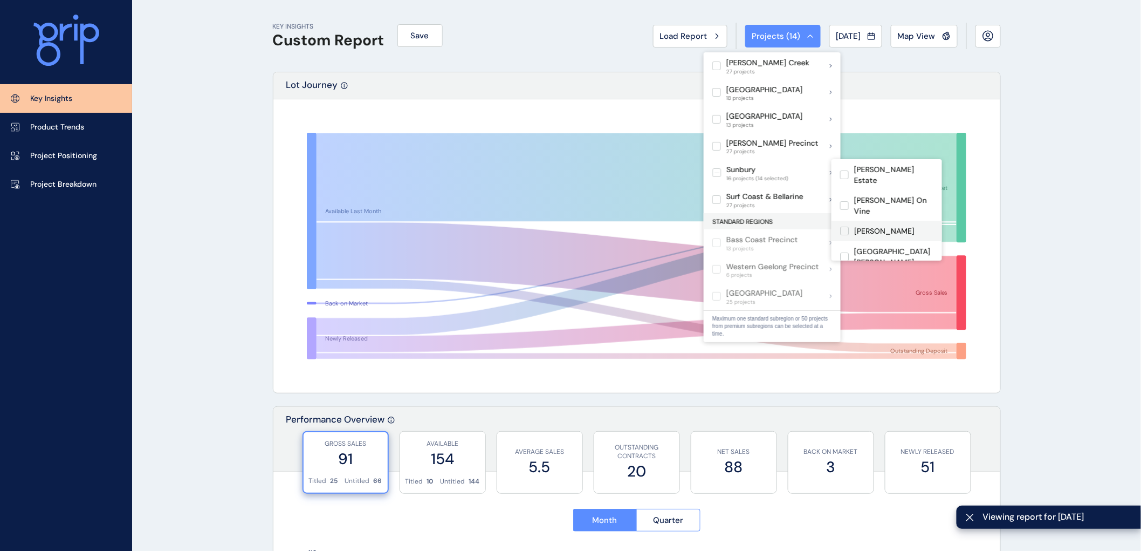
click at [845, 227] on label at bounding box center [844, 231] width 9 height 9
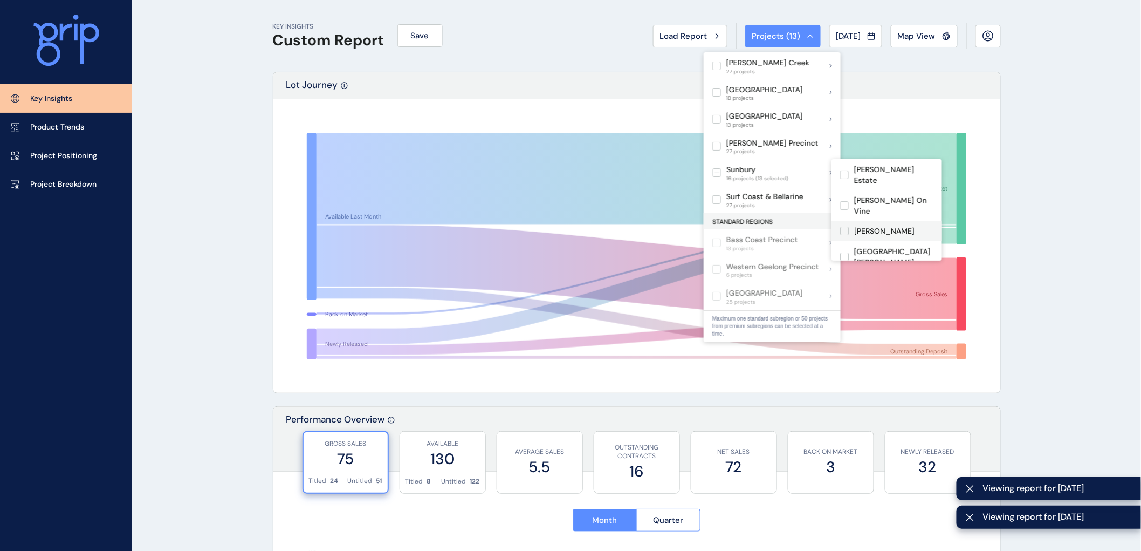
click at [841, 227] on label at bounding box center [844, 231] width 9 height 9
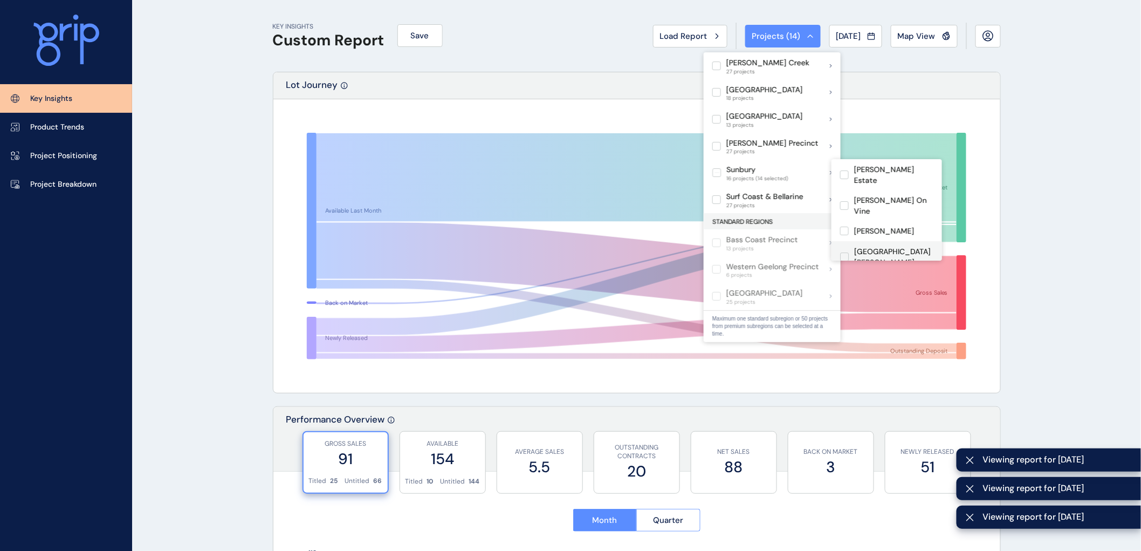
click at [842, 252] on label at bounding box center [844, 256] width 9 height 9
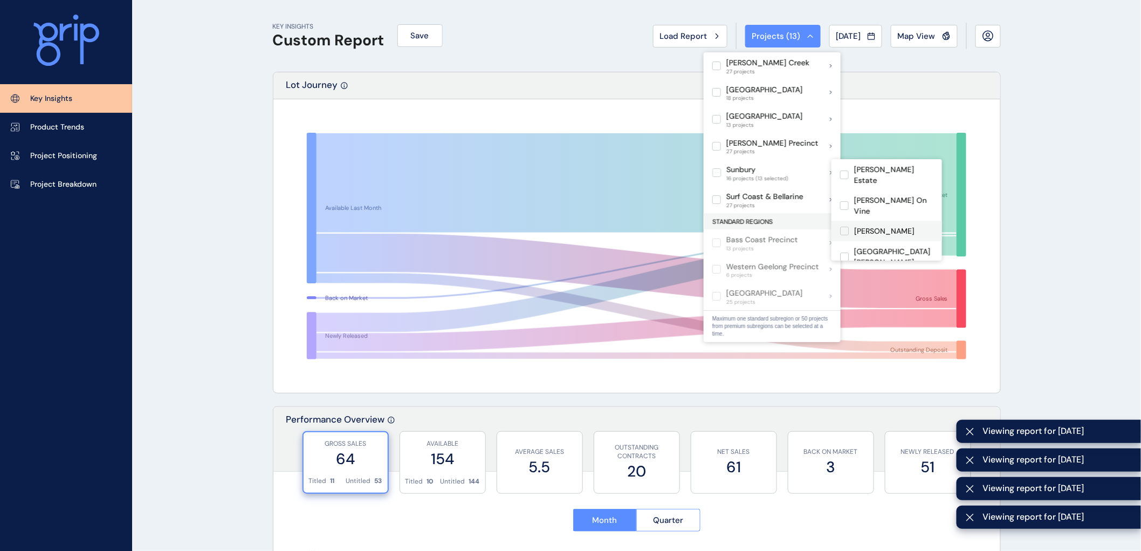
scroll to position [60, 0]
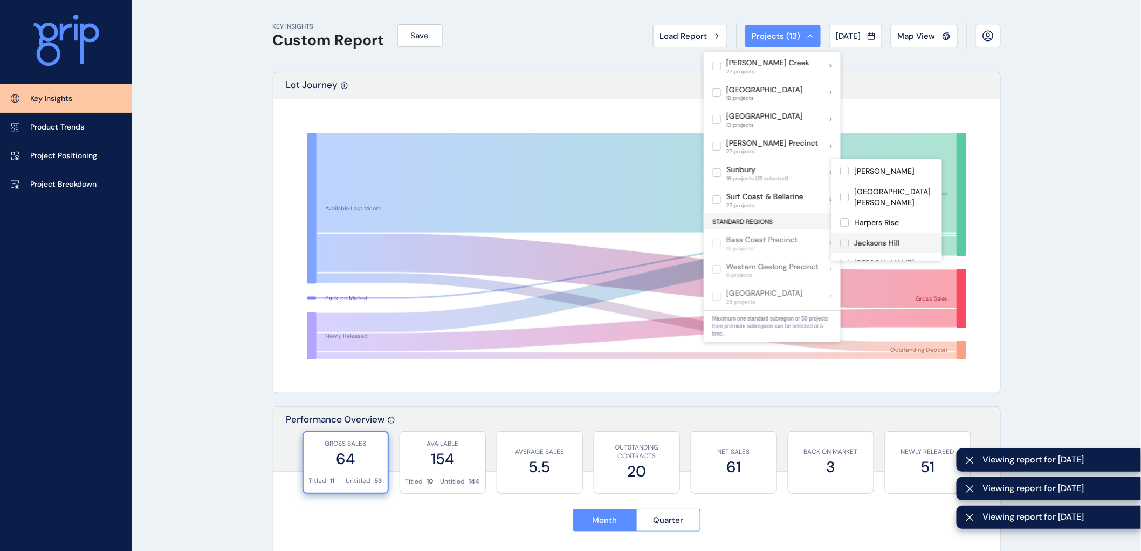
drag, startPoint x: 842, startPoint y: 209, endPoint x: 845, endPoint y: 222, distance: 13.2
click at [842, 238] on label at bounding box center [844, 242] width 9 height 9
click at [844, 258] on label at bounding box center [844, 262] width 9 height 9
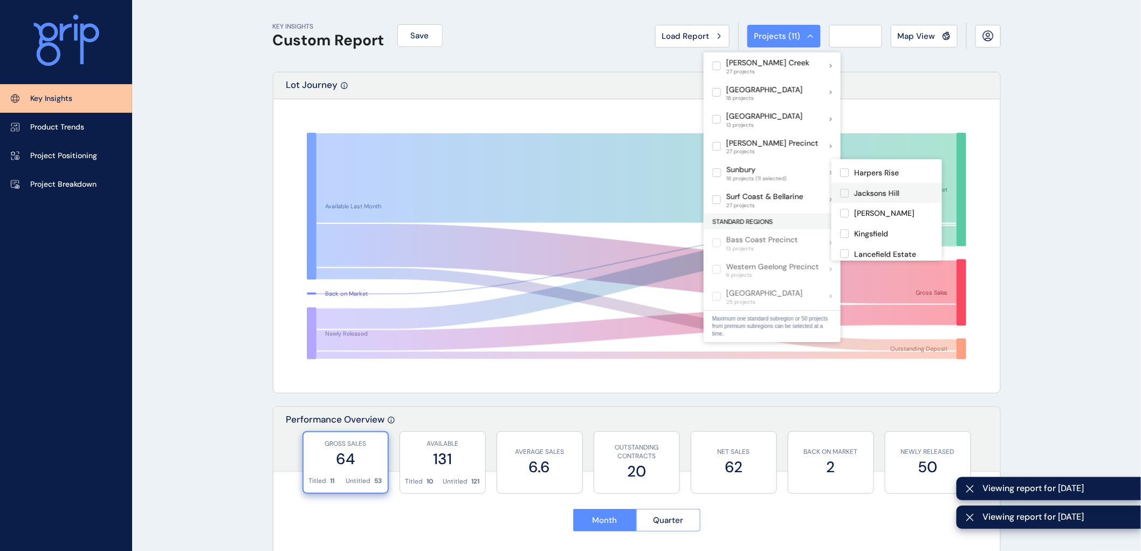
scroll to position [120, 0]
click at [843, 239] on label at bounding box center [844, 243] width 9 height 9
click at [842, 280] on label at bounding box center [844, 284] width 9 height 9
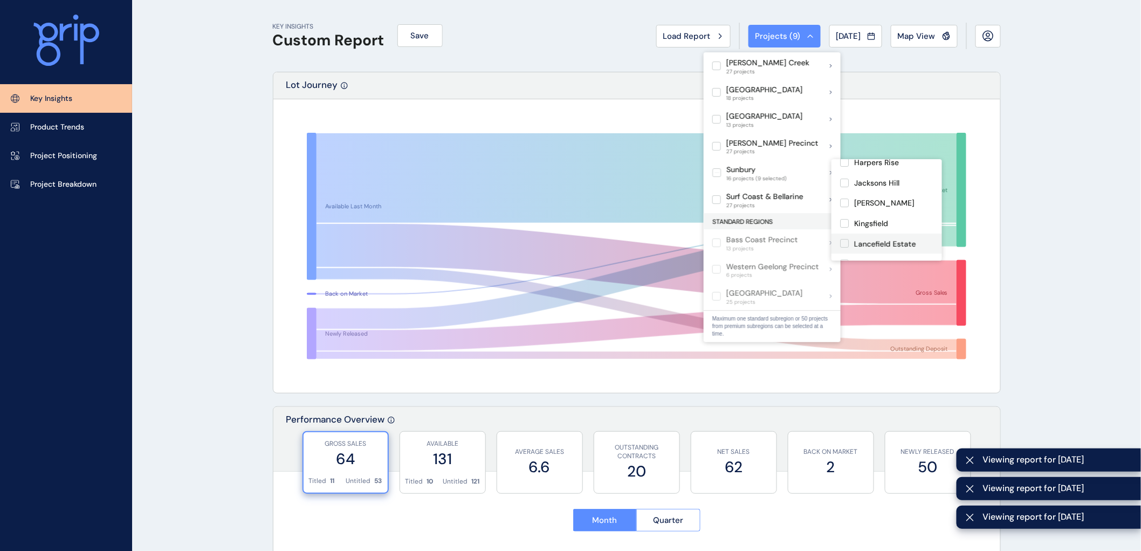
scroll to position [180, 0]
click at [842, 261] on label at bounding box center [844, 265] width 9 height 9
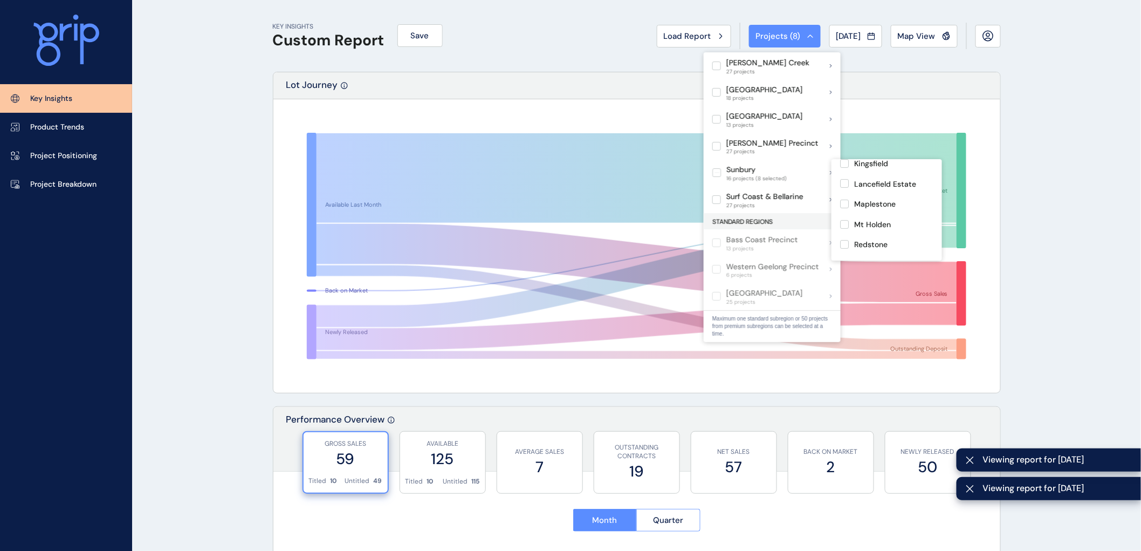
click at [844, 280] on label at bounding box center [844, 284] width 9 height 9
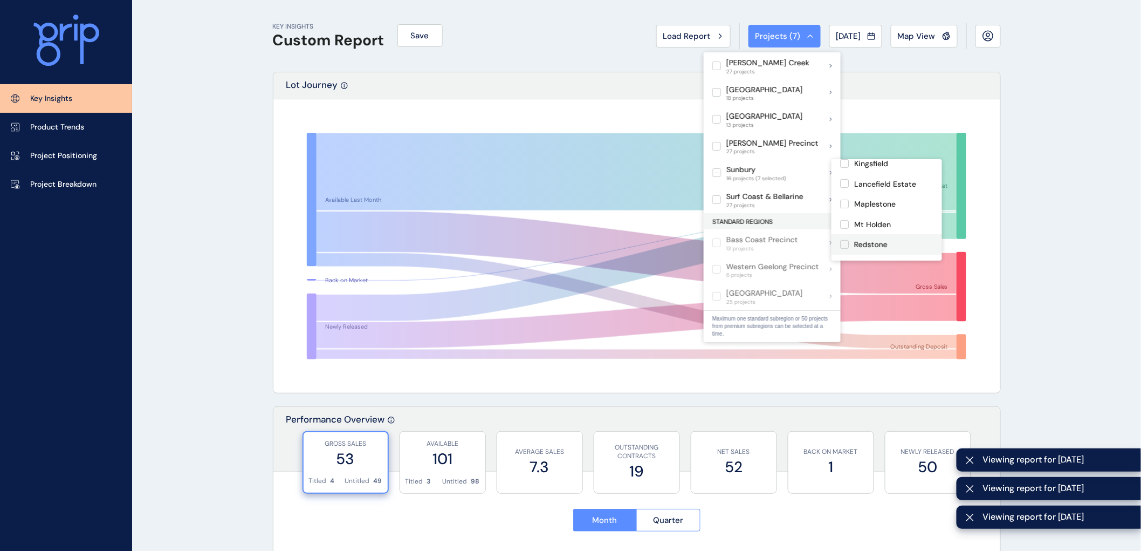
scroll to position [223, 0]
click at [845, 258] on label at bounding box center [844, 262] width 9 height 9
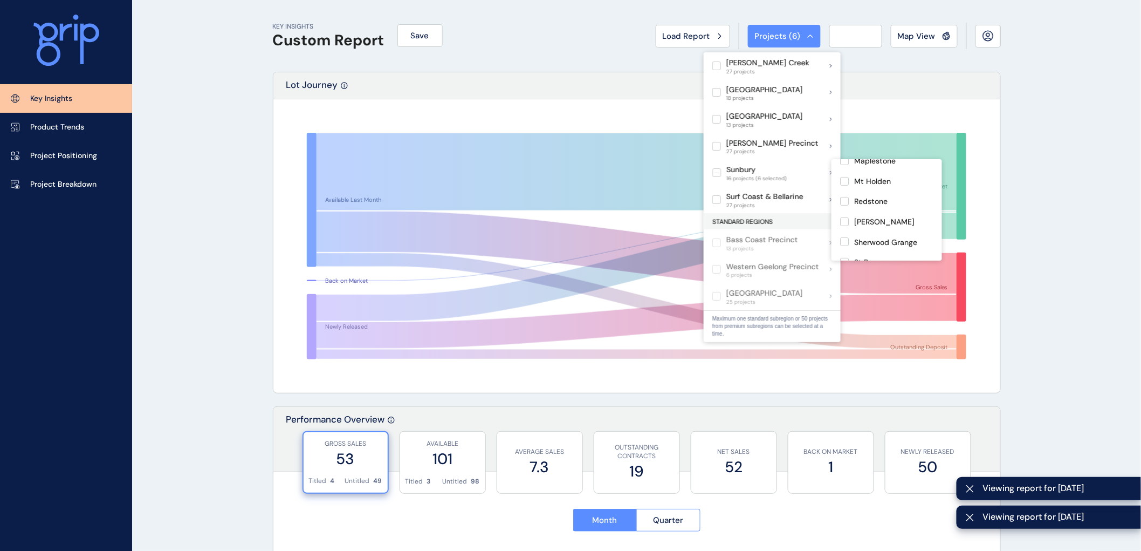
click at [844, 278] on label at bounding box center [844, 282] width 9 height 9
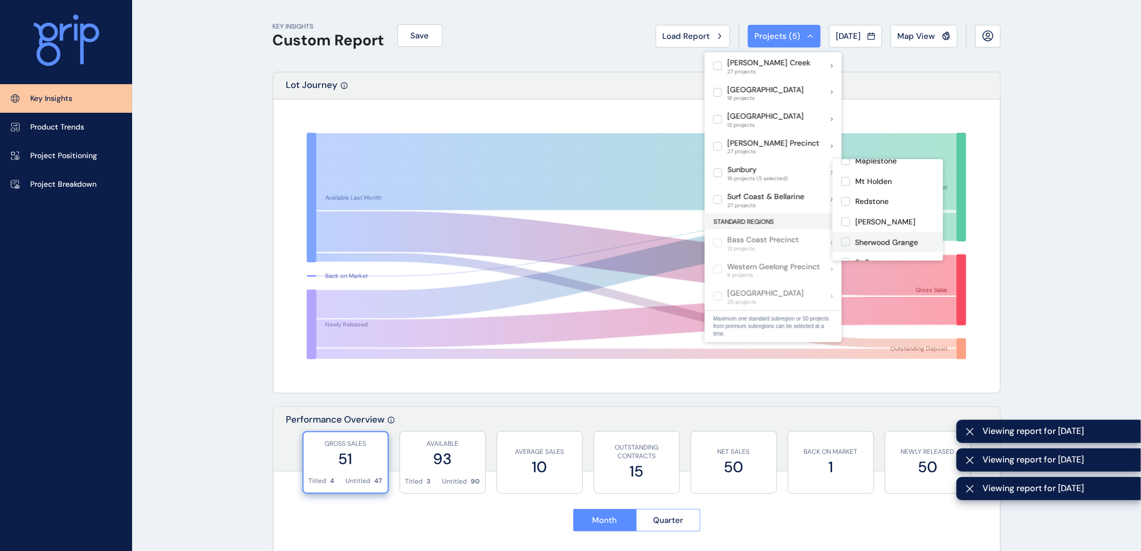
scroll to position [60, 0]
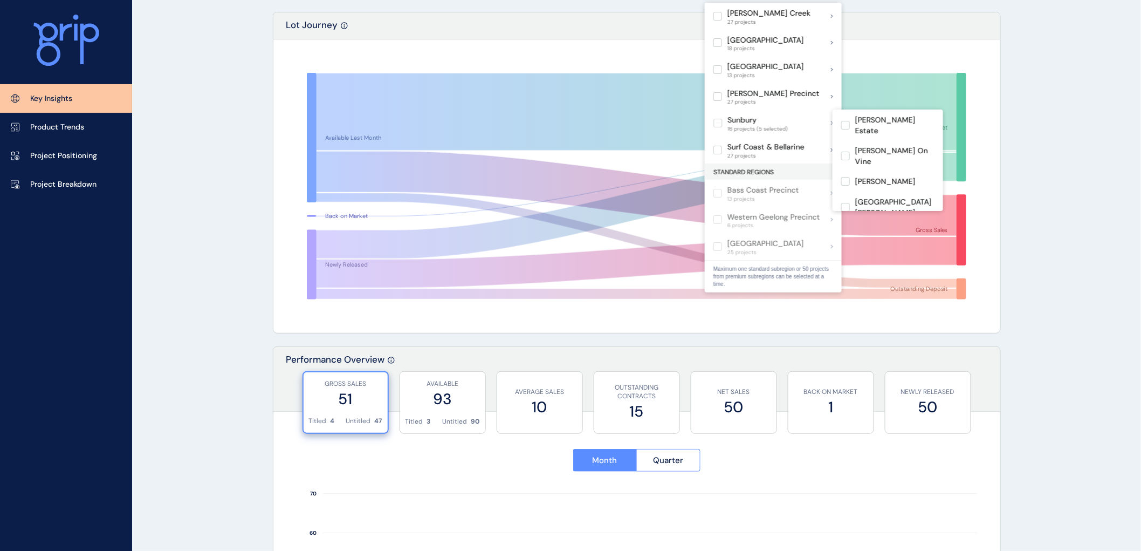
click at [845, 228] on label at bounding box center [845, 232] width 9 height 9
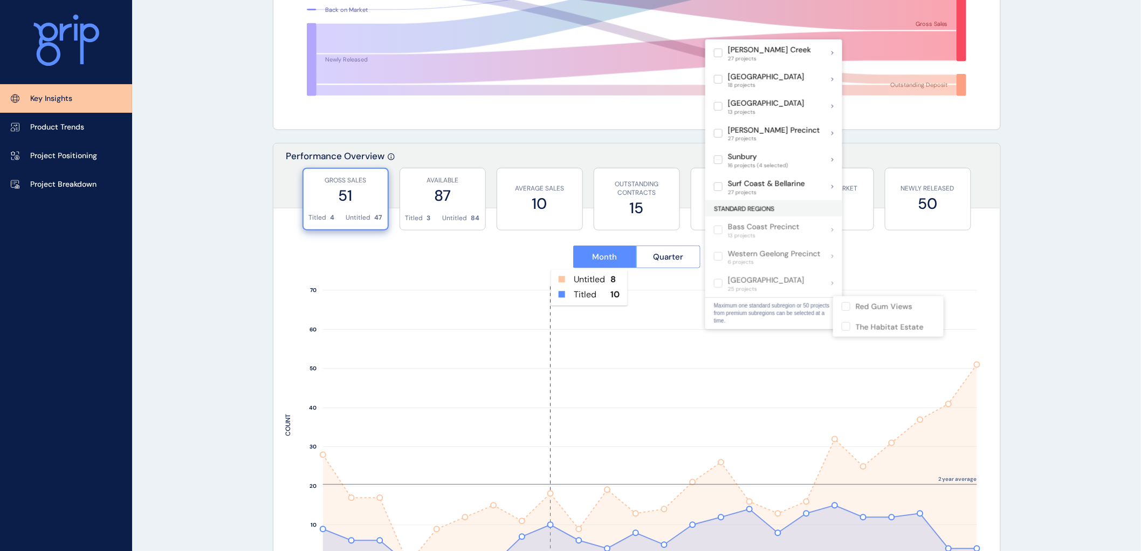
scroll to position [299, 0]
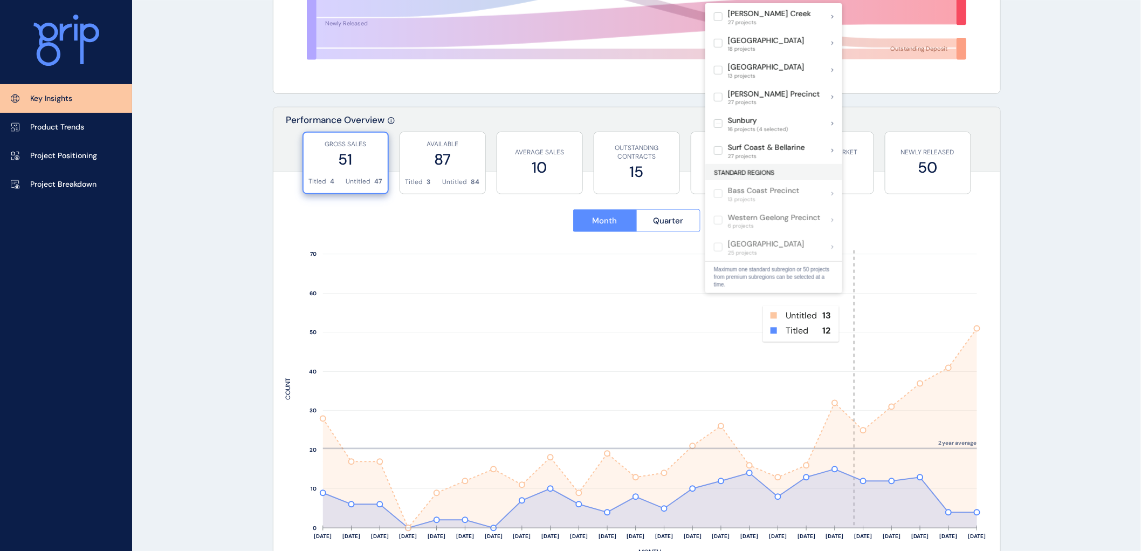
click at [861, 325] on rect at bounding box center [864, 389] width 29 height 278
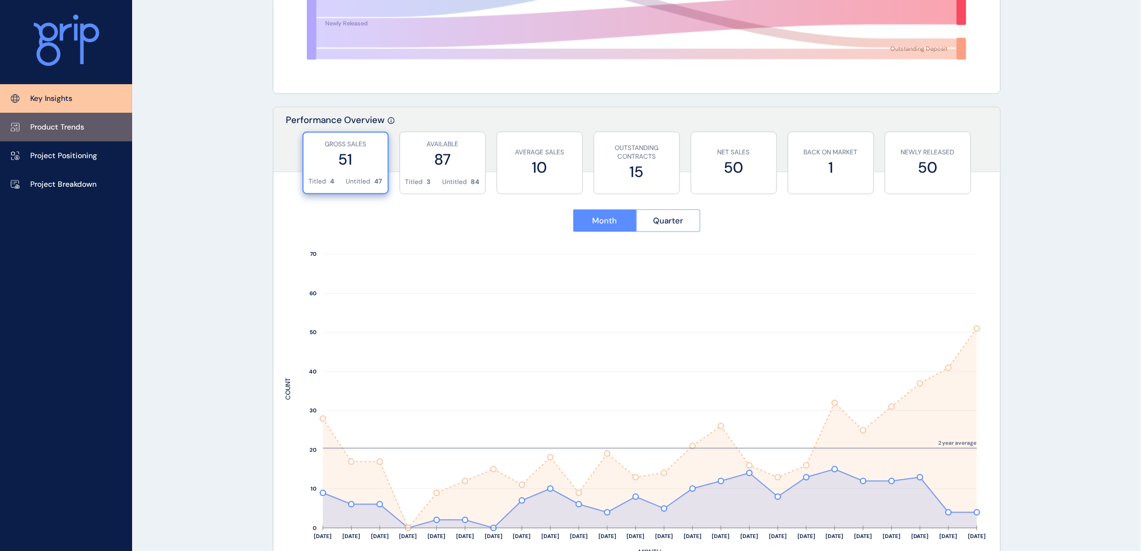
click at [51, 127] on p "Product Trends" at bounding box center [57, 127] width 54 height 11
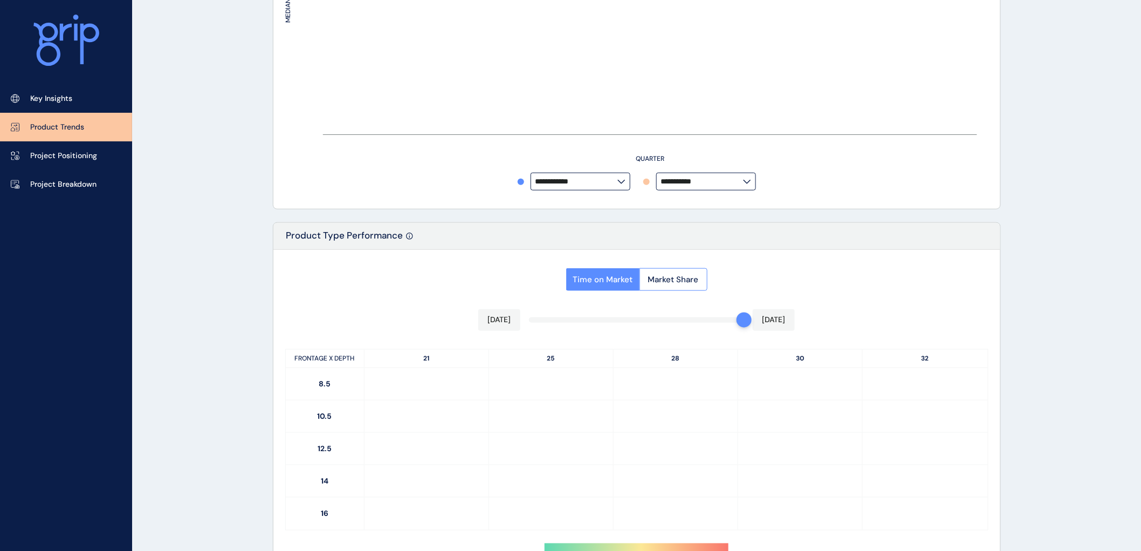
type input "**********"
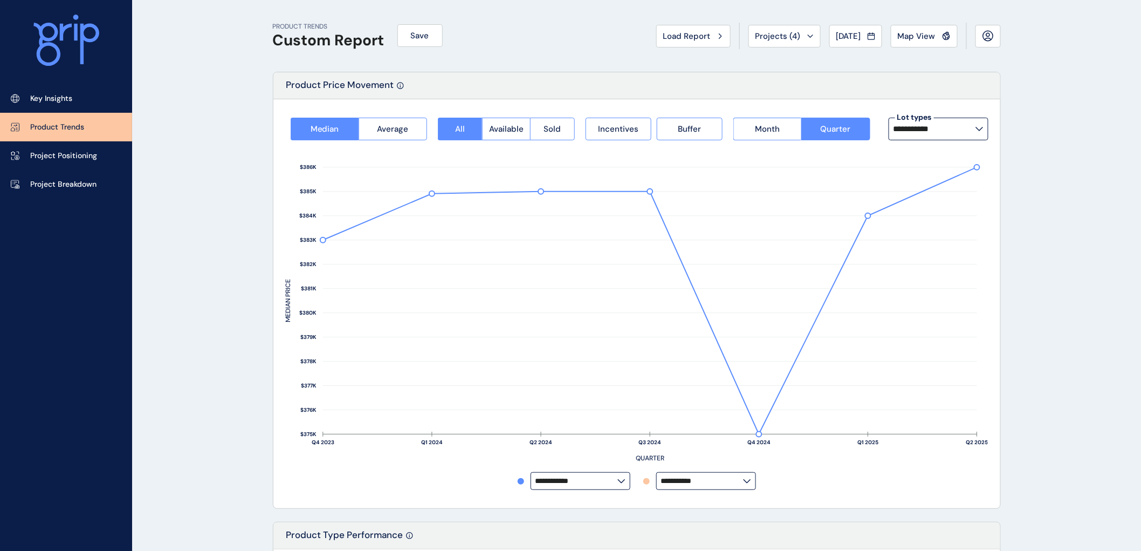
click at [979, 127] on icon at bounding box center [980, 129] width 8 height 4
click at [925, 182] on p "14m x 32m" at bounding box center [916, 183] width 38 height 11
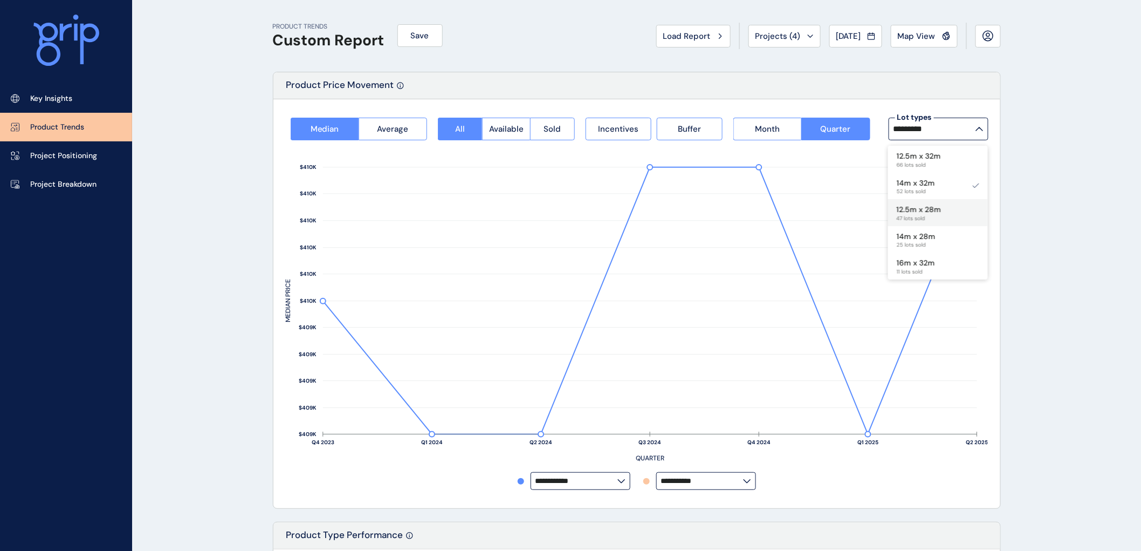
click at [920, 211] on p "12.5m x 28m" at bounding box center [919, 209] width 45 height 11
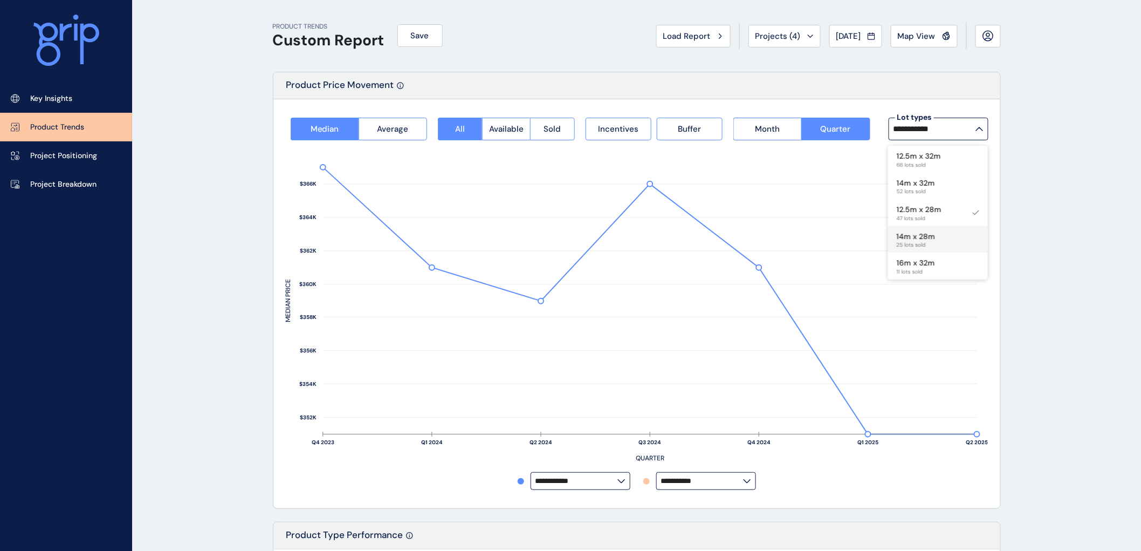
click at [919, 236] on p "14m x 28m" at bounding box center [916, 236] width 39 height 11
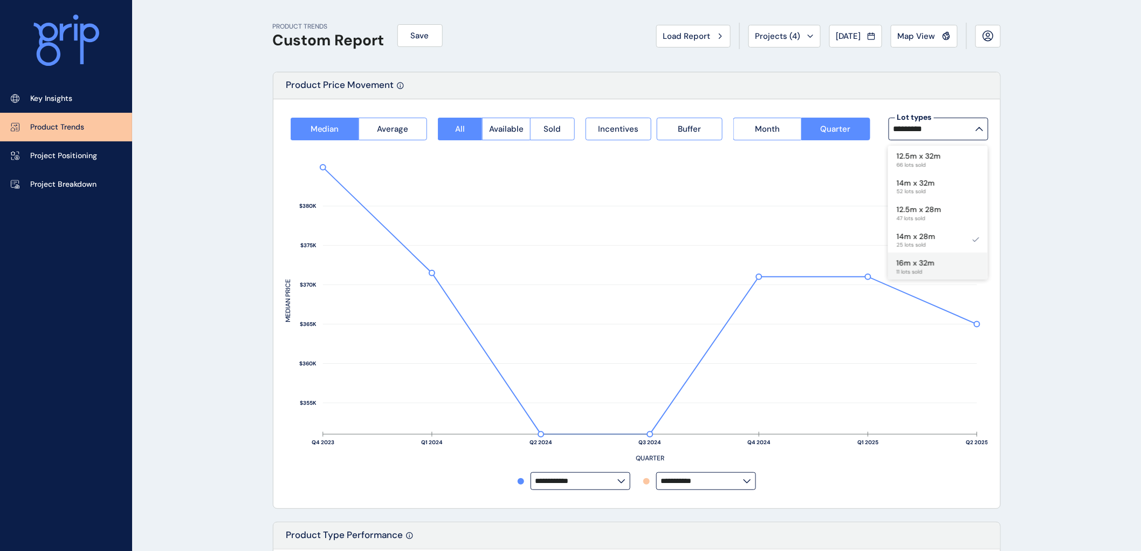
click at [919, 263] on p "16m x 32m" at bounding box center [916, 263] width 38 height 11
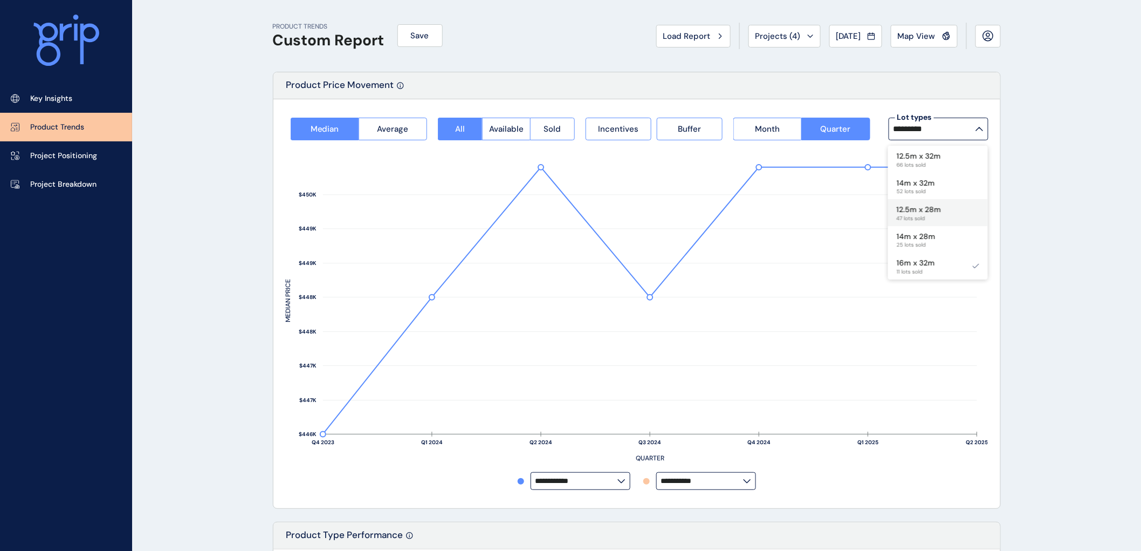
scroll to position [60, 0]
click at [942, 228] on div "16m x 28m 10 lots sold" at bounding box center [938, 233] width 100 height 27
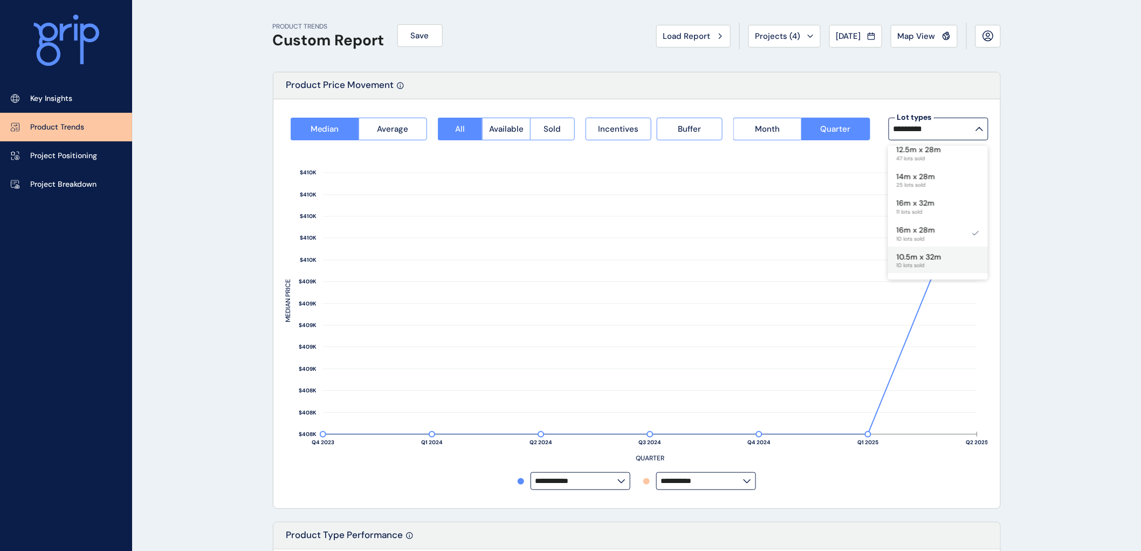
click at [912, 256] on p "10.5m x 32m" at bounding box center [919, 257] width 45 height 11
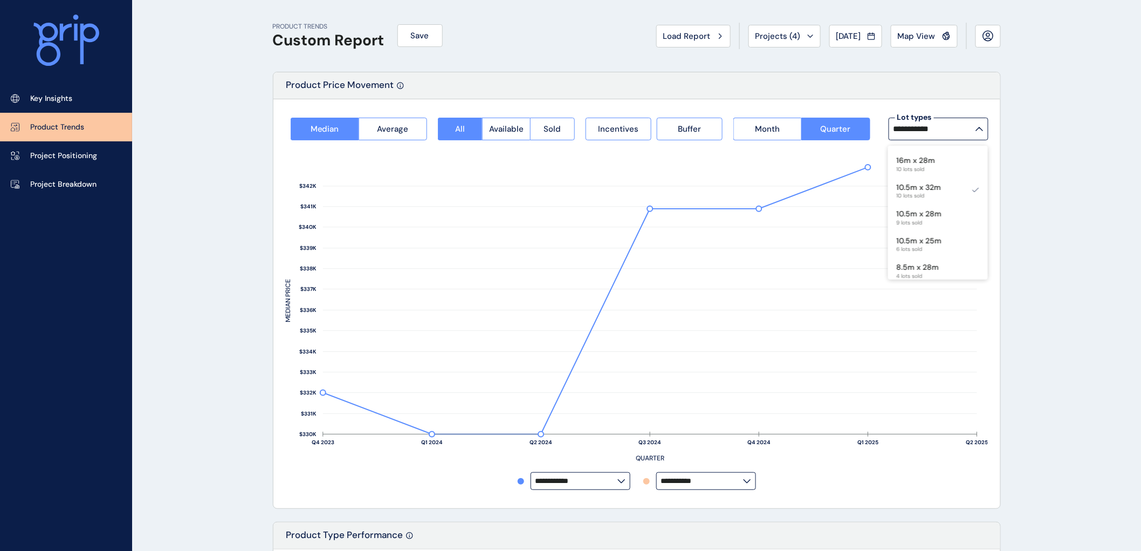
scroll to position [149, 0]
click at [909, 191] on p "10.5m x 28m" at bounding box center [919, 194] width 45 height 11
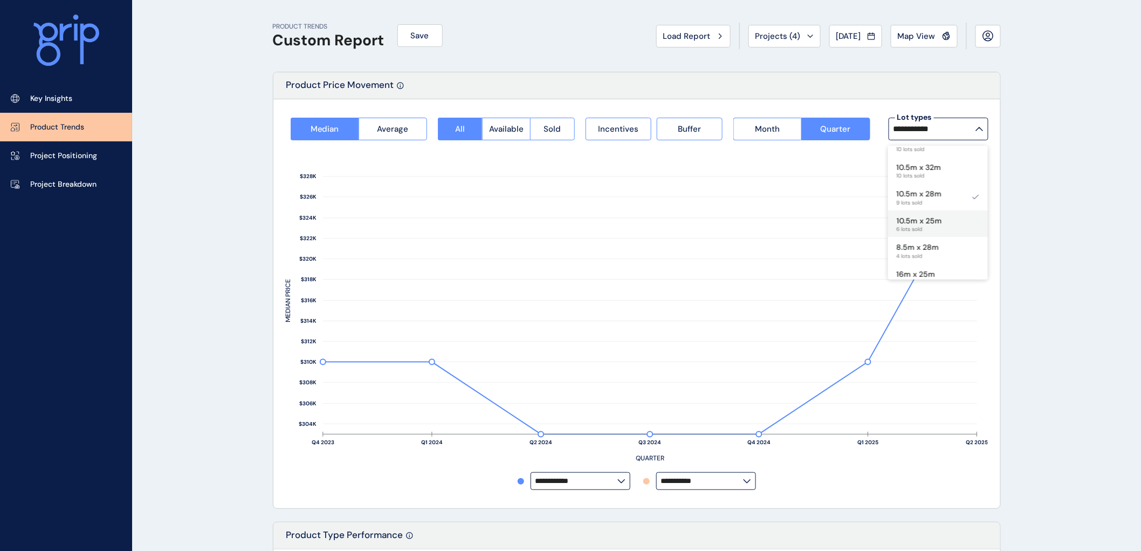
click at [935, 219] on p "10.5m x 25m" at bounding box center [919, 221] width 45 height 11
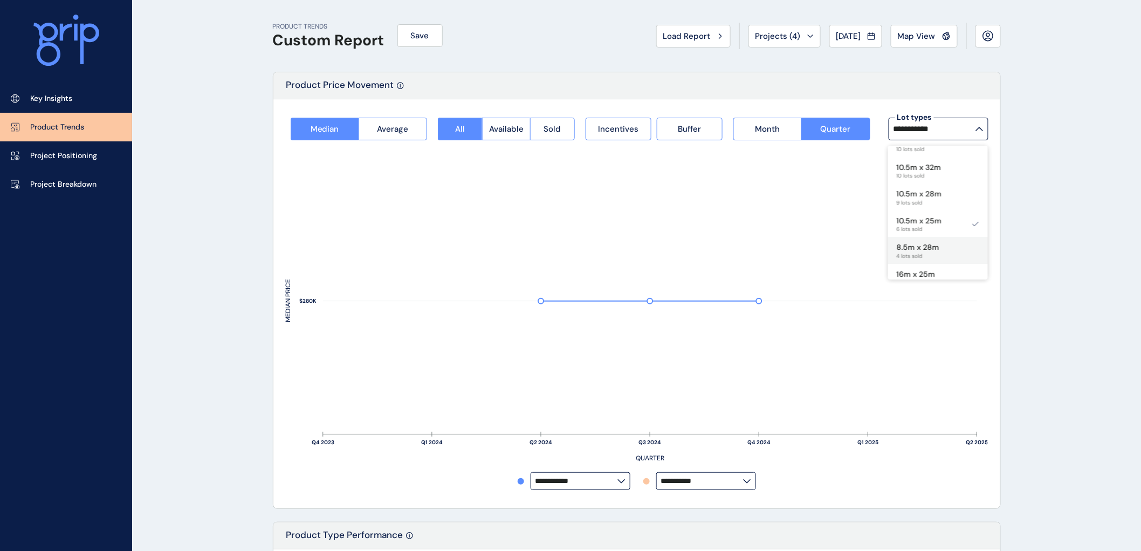
click at [929, 244] on p "8.5m x 28m" at bounding box center [918, 247] width 43 height 11
click at [920, 269] on p "16m x 25m" at bounding box center [916, 274] width 39 height 11
type input "*********"
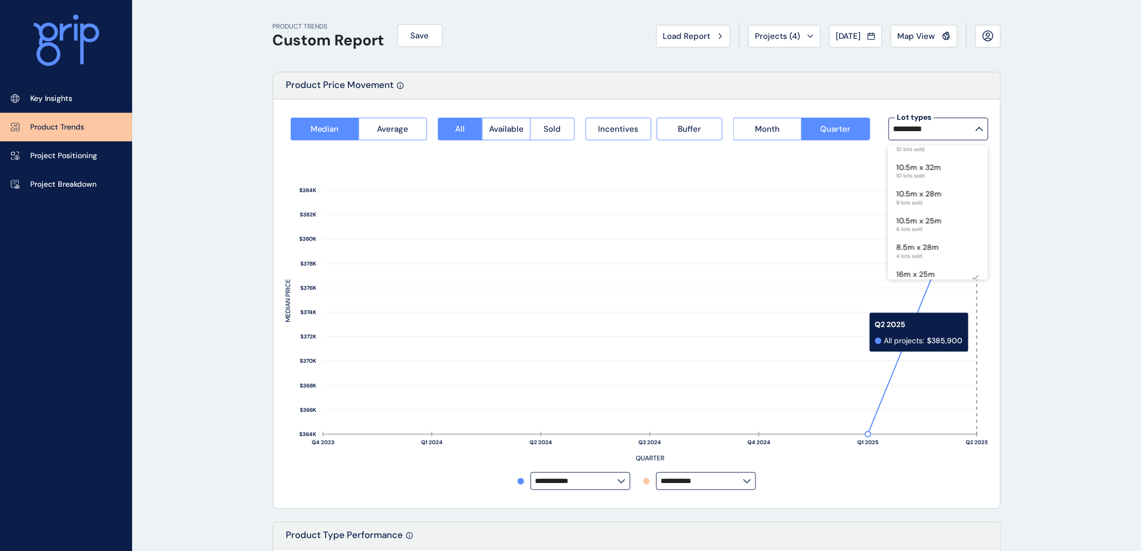
click at [975, 332] on rect at bounding box center [950, 300] width 54 height 267
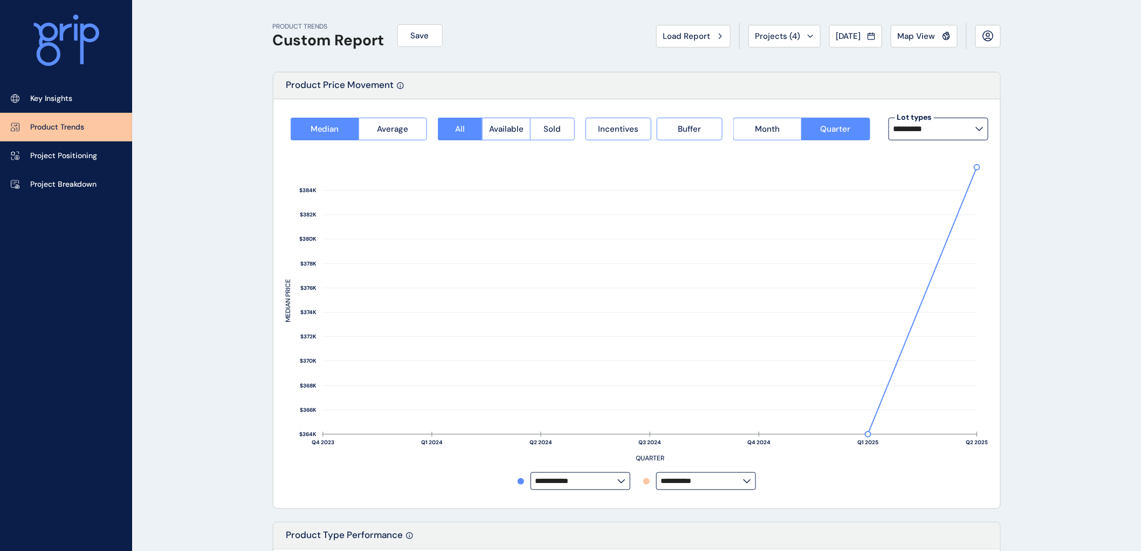
click at [979, 128] on icon at bounding box center [980, 129] width 8 height 4
click at [936, 196] on p "10.5m x 32m" at bounding box center [919, 197] width 45 height 11
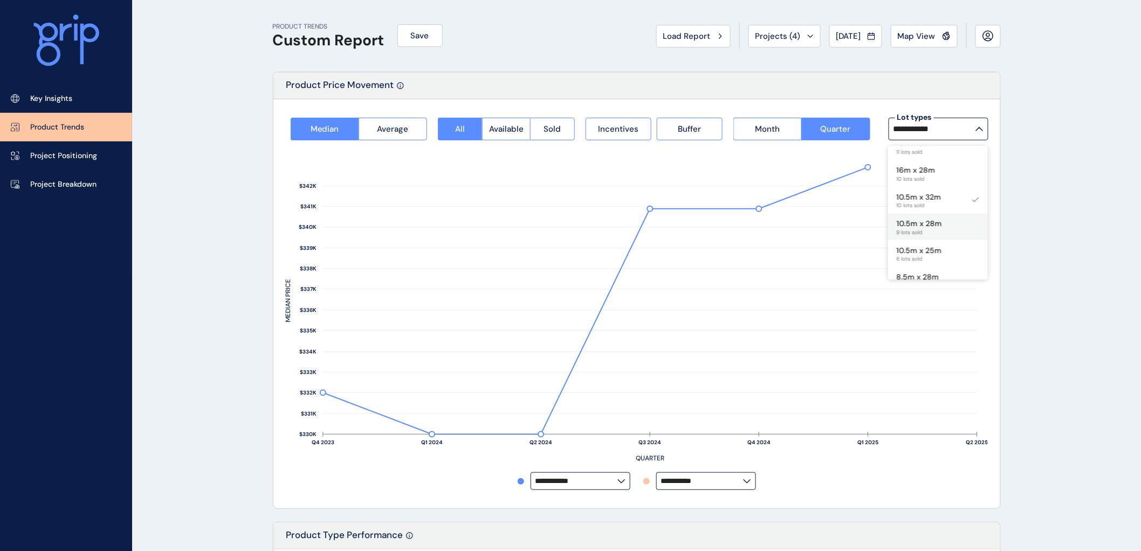
click at [926, 227] on p "10.5m x 28m" at bounding box center [919, 223] width 45 height 11
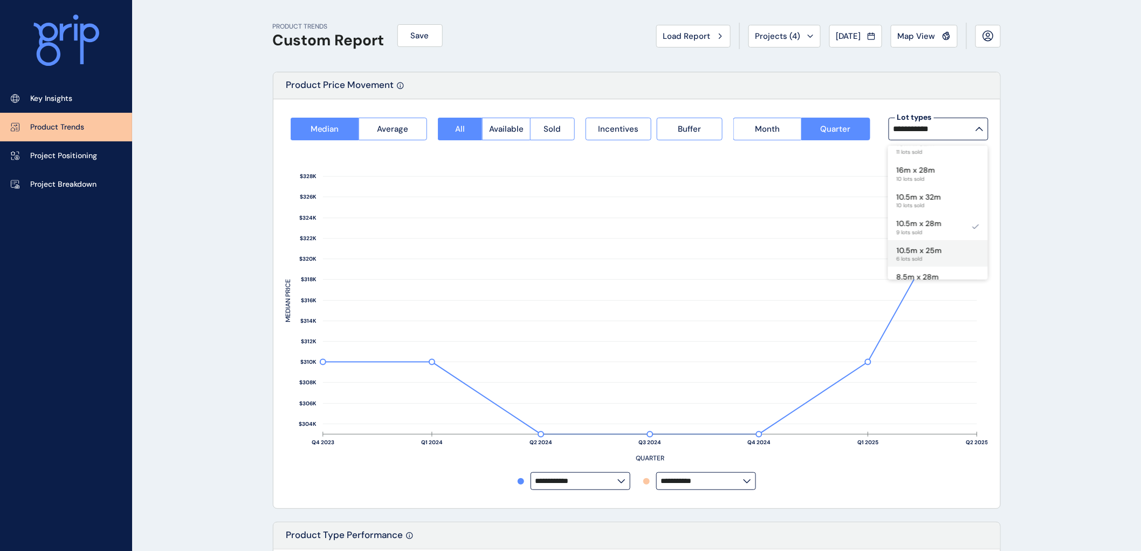
click at [941, 250] on p "10.5m x 25m" at bounding box center [919, 250] width 45 height 11
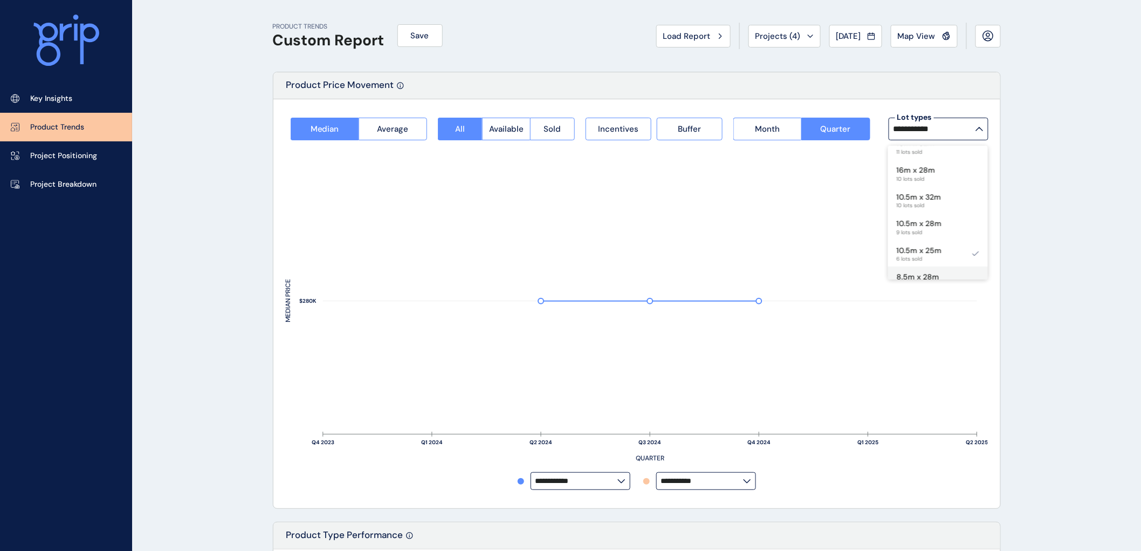
click at [924, 272] on p "8.5m x 28m" at bounding box center [918, 277] width 43 height 11
click at [941, 267] on div "12.5m x 30m 1 lots sold" at bounding box center [938, 274] width 100 height 27
click at [935, 235] on p "14m x 30m" at bounding box center [916, 237] width 39 height 11
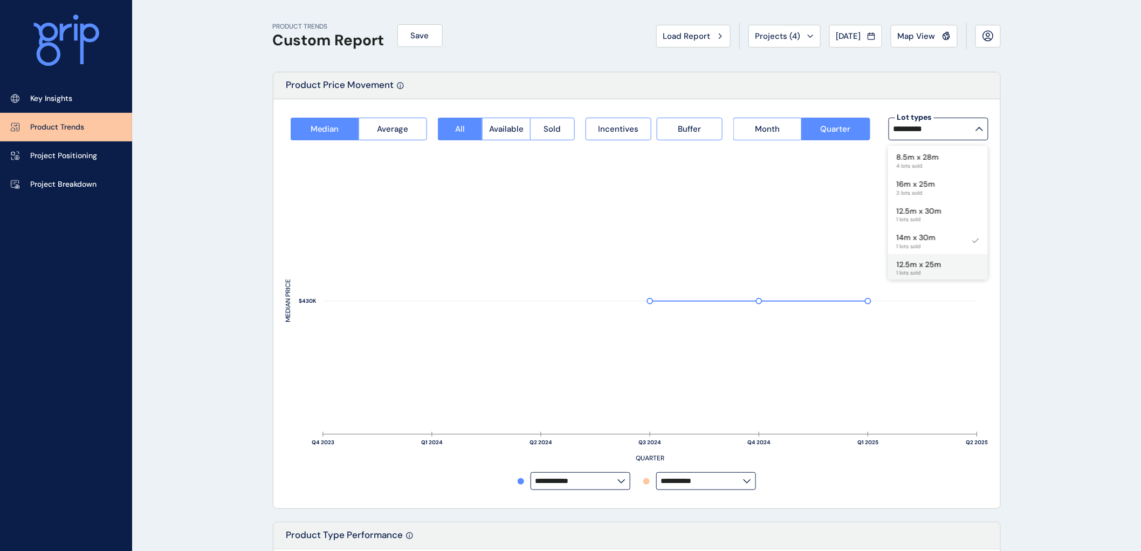
click at [916, 264] on p "12.5m x 25m" at bounding box center [919, 264] width 45 height 11
click at [910, 169] on p "10.5m x 21m" at bounding box center [918, 171] width 43 height 11
click at [908, 195] on p "8.5m x 21m" at bounding box center [917, 198] width 40 height 11
click at [901, 223] on p "8.5m x 25m" at bounding box center [918, 225] width 43 height 11
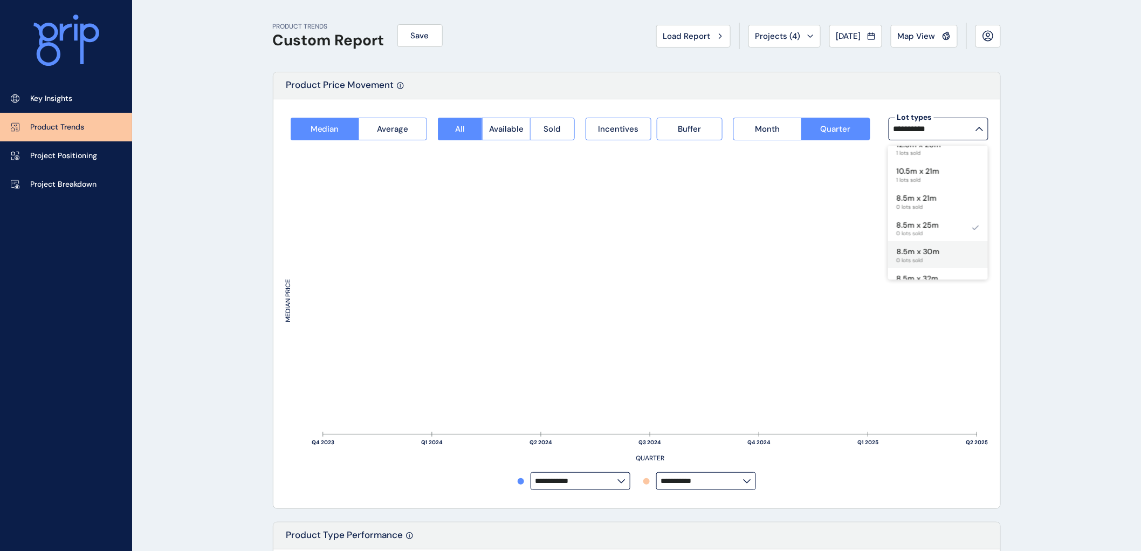
click at [901, 251] on p "8.5m x 30m" at bounding box center [918, 251] width 43 height 11
type input "**********"
click at [387, 126] on span "Average" at bounding box center [393, 129] width 31 height 11
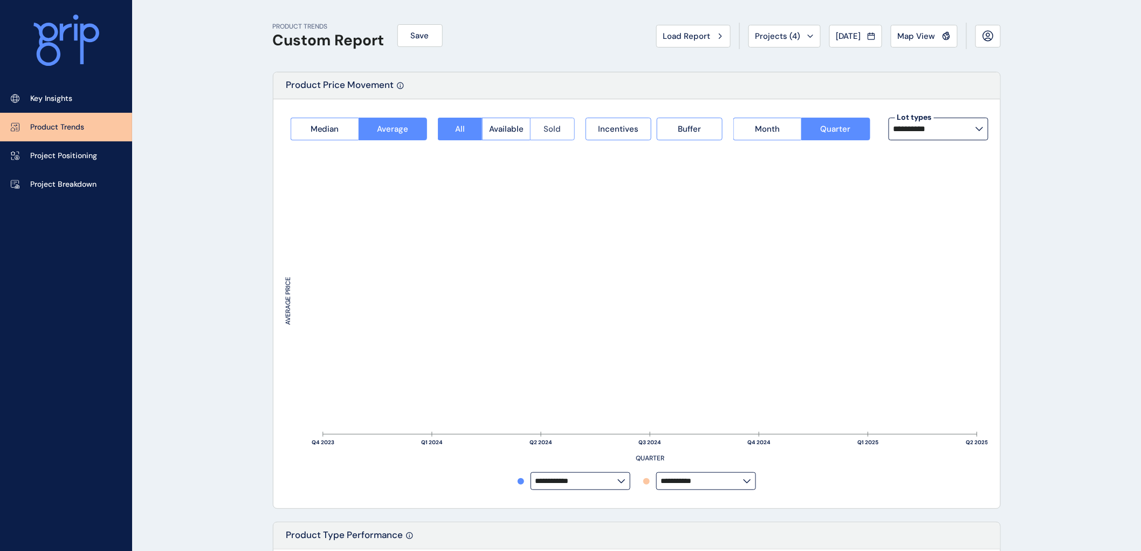
click at [548, 126] on span "Sold" at bounding box center [552, 129] width 17 height 11
click at [625, 121] on button "Incentives" at bounding box center [619, 129] width 66 height 23
click at [684, 124] on span "Buffer" at bounding box center [689, 129] width 23 height 11
click at [758, 128] on span "Month" at bounding box center [767, 129] width 25 height 11
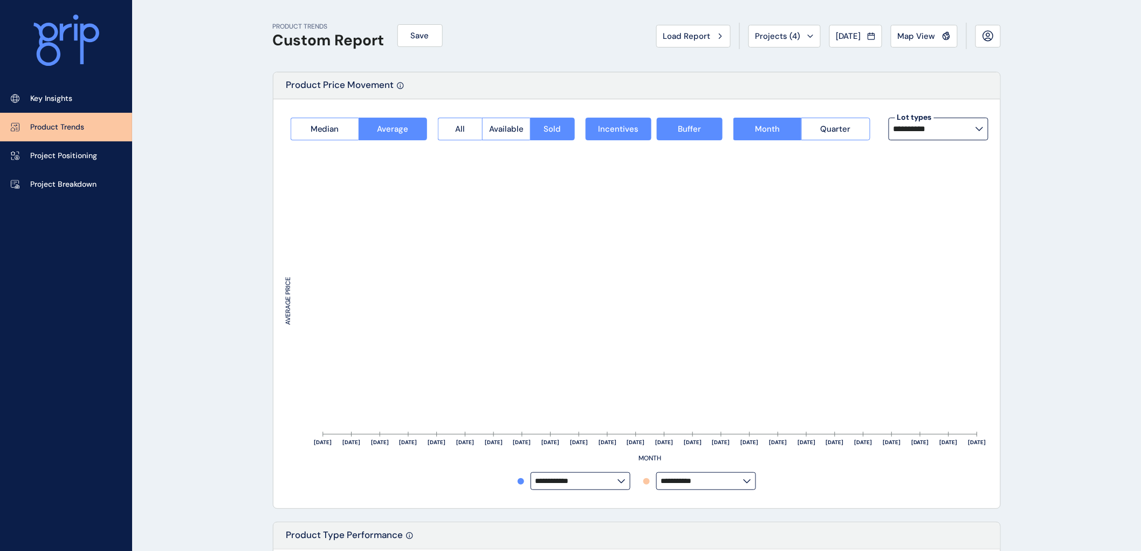
click at [985, 131] on label "**********" at bounding box center [939, 129] width 100 height 23
click at [924, 158] on p "12.5m x 32m" at bounding box center [919, 156] width 44 height 11
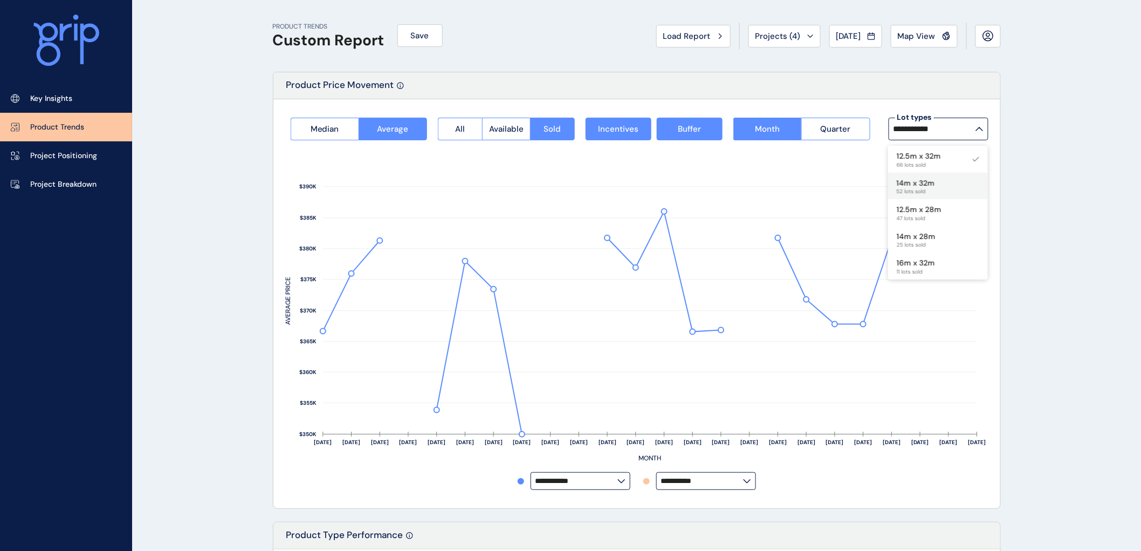
click at [944, 186] on div "14m x 32m 52 lots sold" at bounding box center [938, 186] width 100 height 27
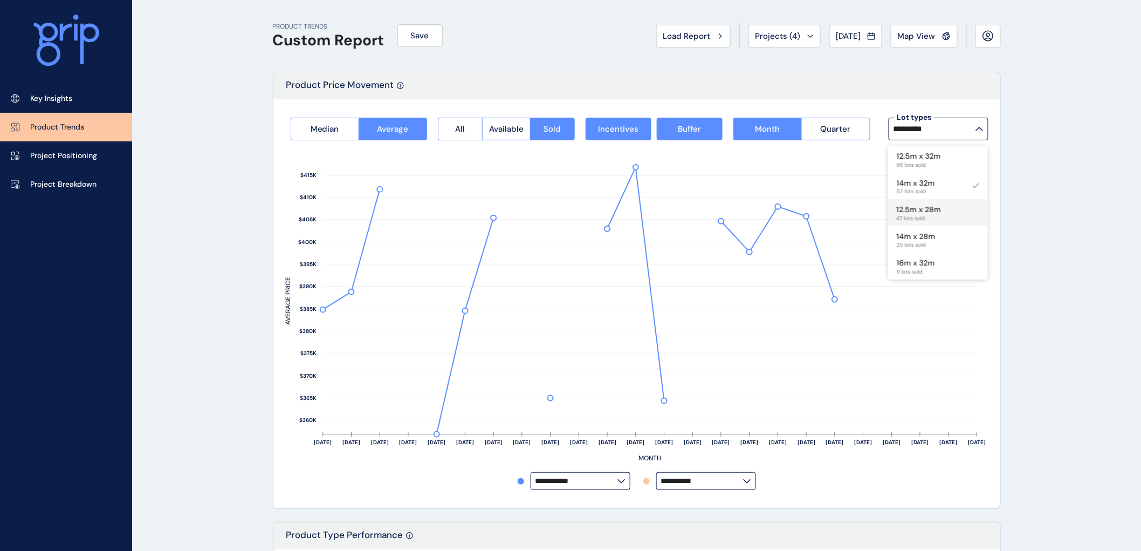
click at [913, 208] on p "12.5m x 28m" at bounding box center [919, 209] width 45 height 11
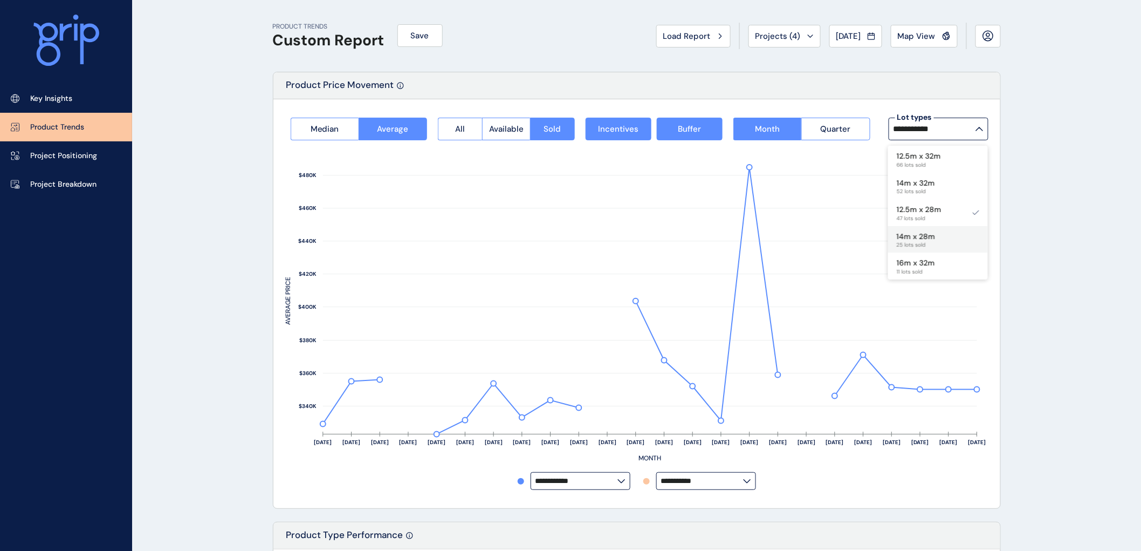
click at [936, 240] on div "14m x 28m 25 lots sold" at bounding box center [938, 239] width 100 height 27
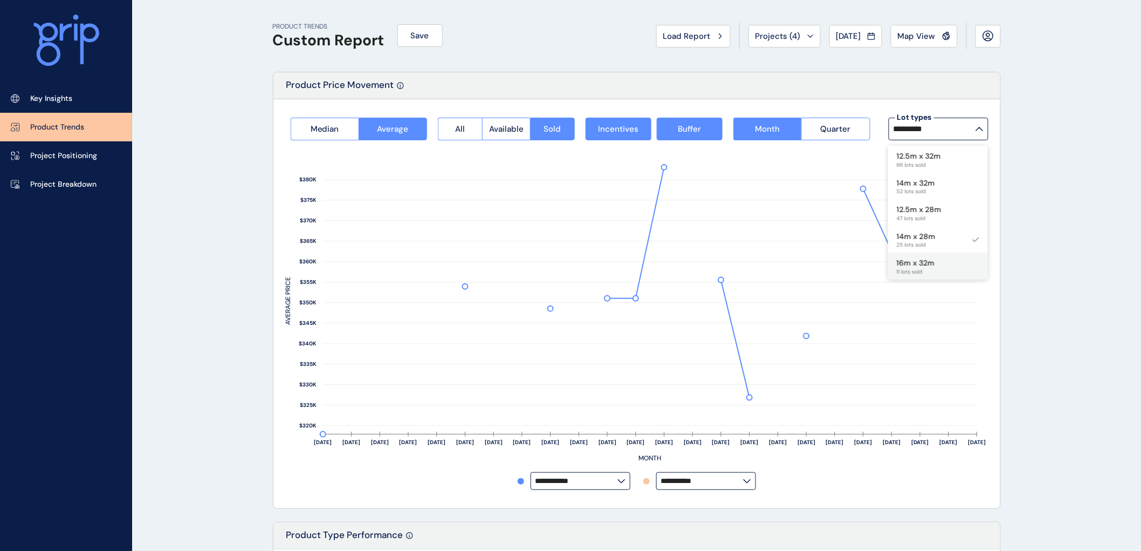
click at [913, 264] on p "16m x 32m" at bounding box center [916, 263] width 38 height 11
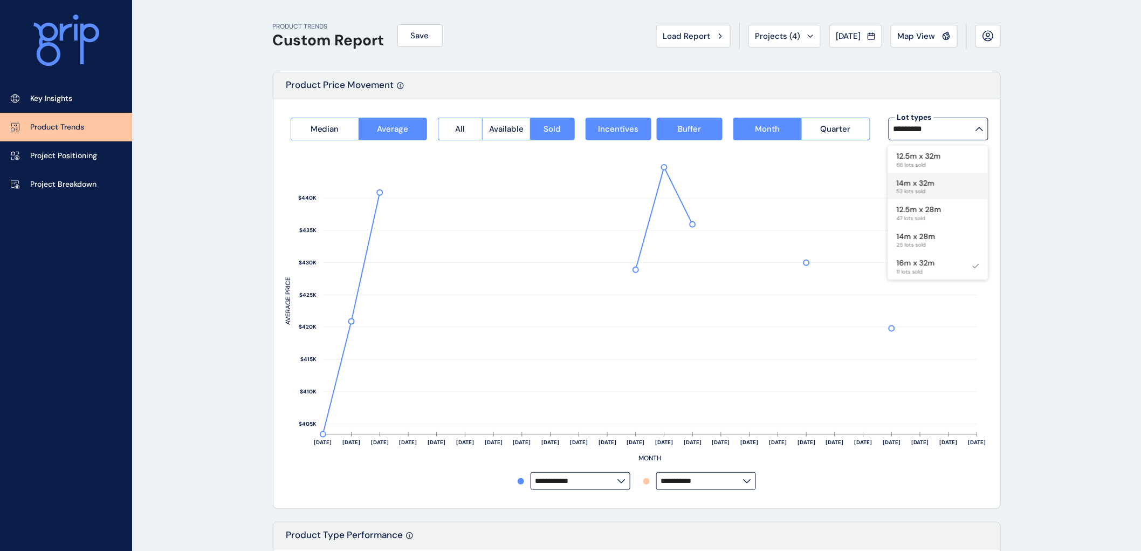
scroll to position [60, 0]
click at [921, 228] on p "16m x 28m" at bounding box center [916, 230] width 39 height 11
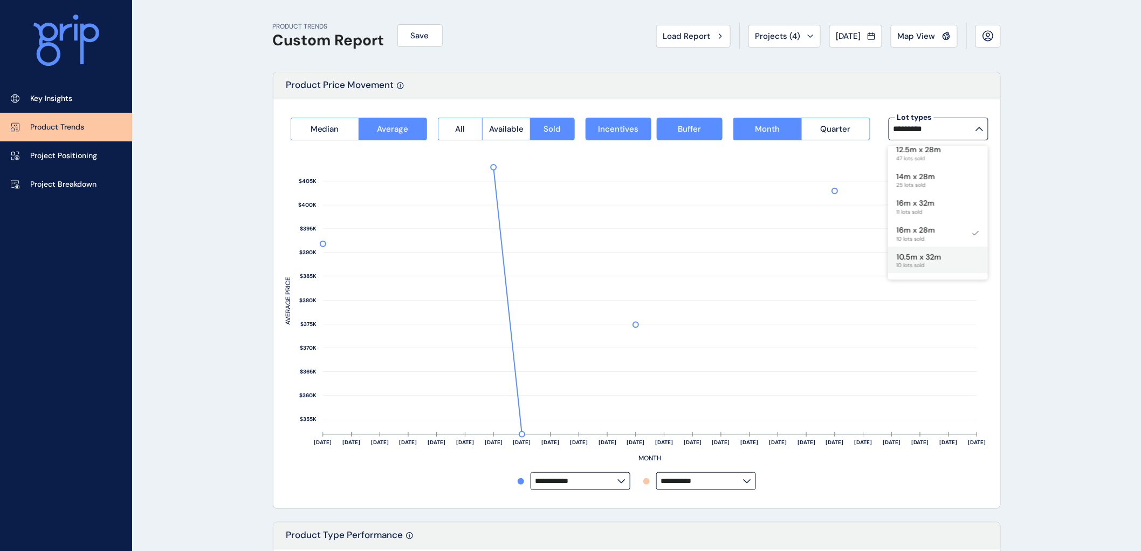
click at [930, 256] on p "10.5m x 32m" at bounding box center [919, 257] width 45 height 11
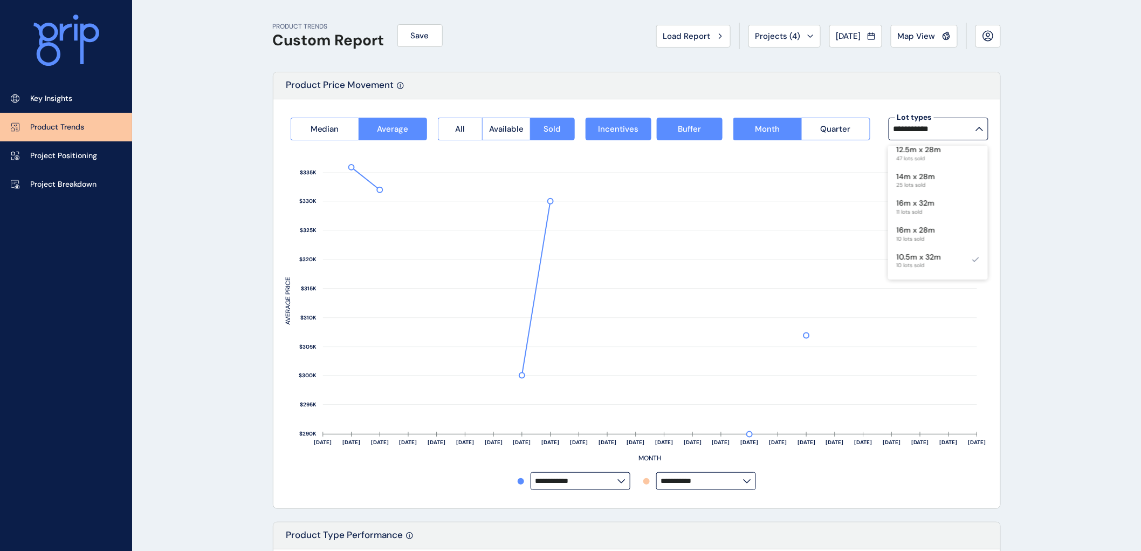
scroll to position [111, 0]
click at [929, 232] on p "10.5m x 28m" at bounding box center [919, 232] width 45 height 11
type input "**********"
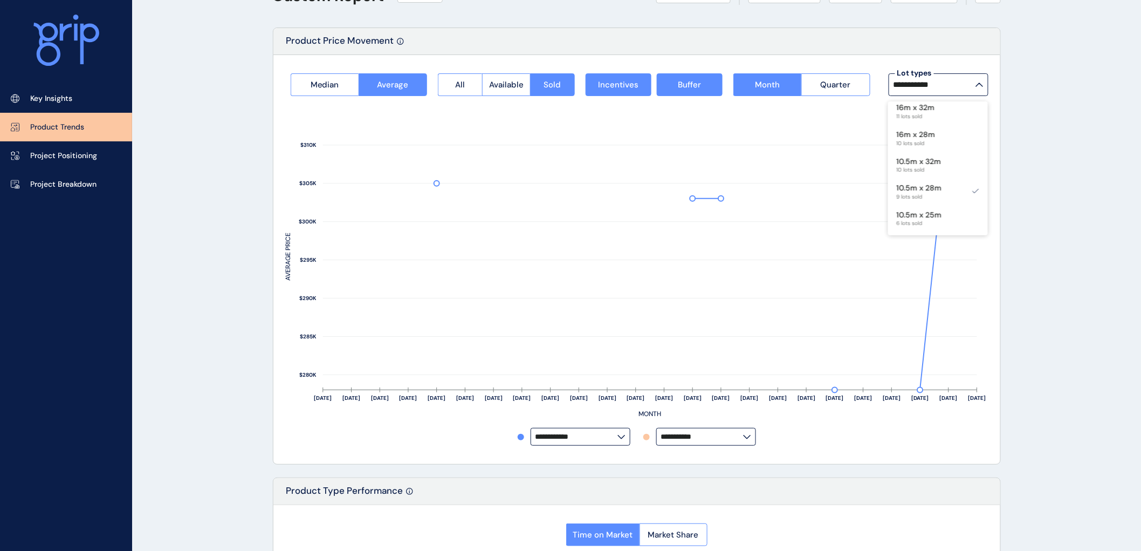
scroll to position [0, 0]
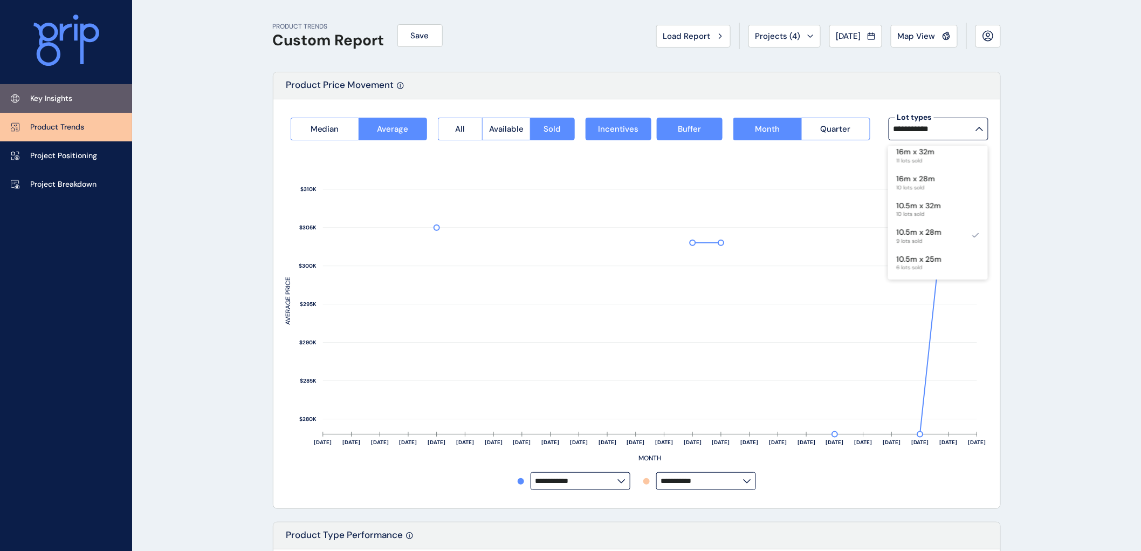
click at [50, 99] on p "Key Insights" at bounding box center [51, 98] width 42 height 11
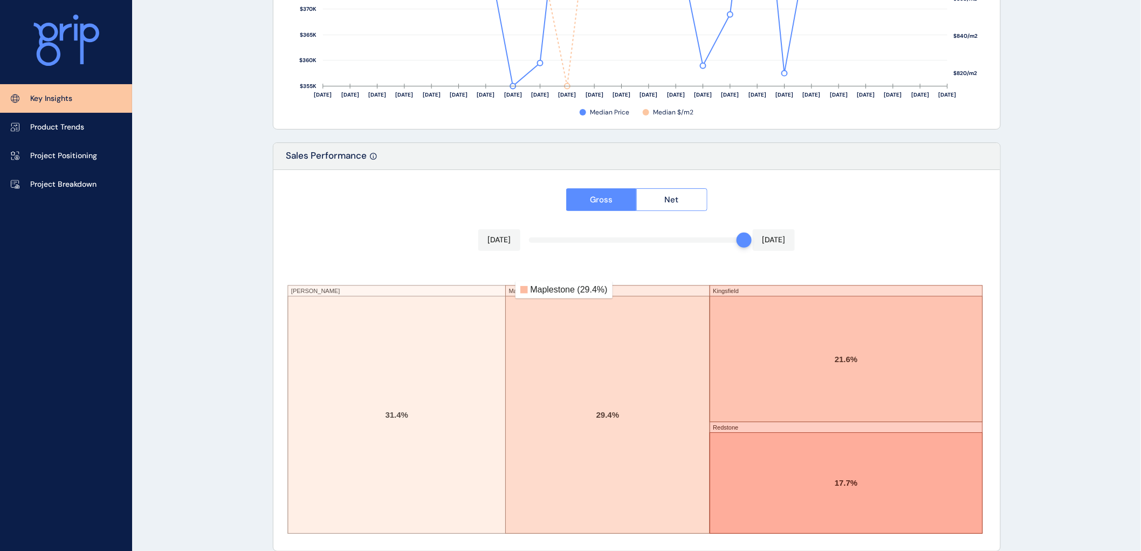
scroll to position [1721, 0]
